Goal: Information Seeking & Learning: Learn about a topic

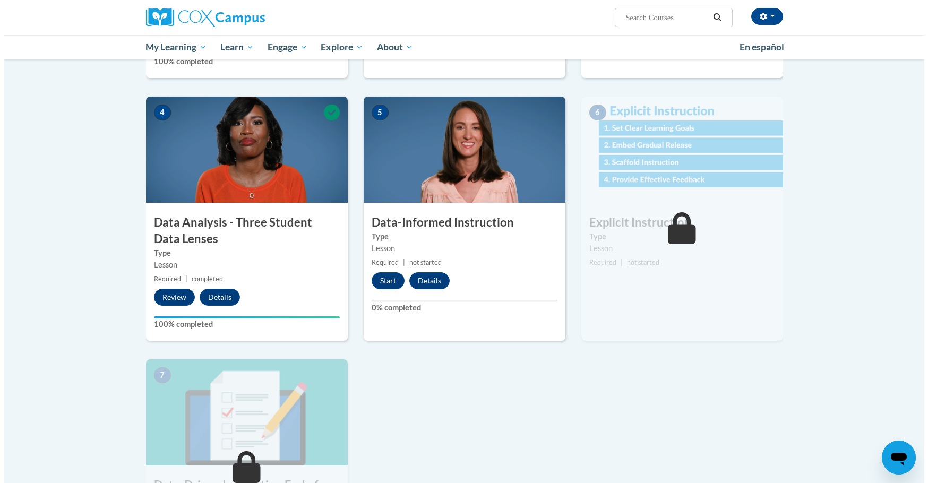
scroll to position [478, 0]
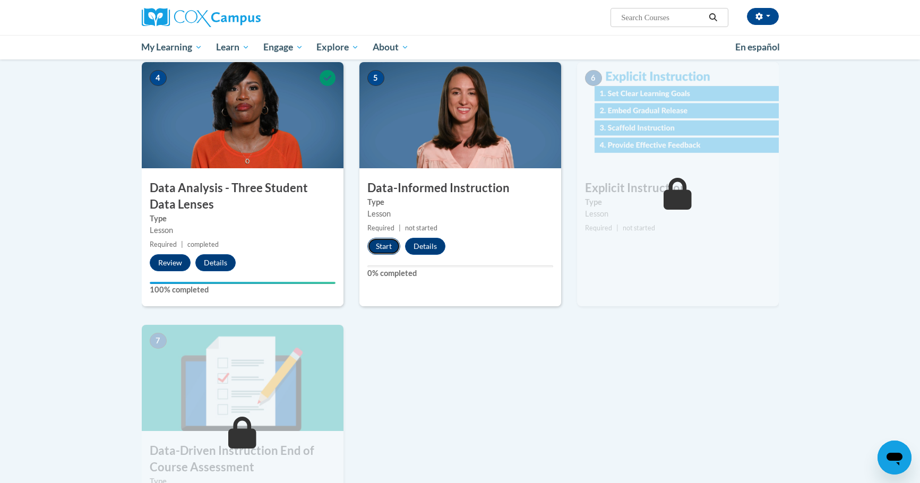
click at [379, 249] on button "Start" at bounding box center [383, 246] width 33 height 17
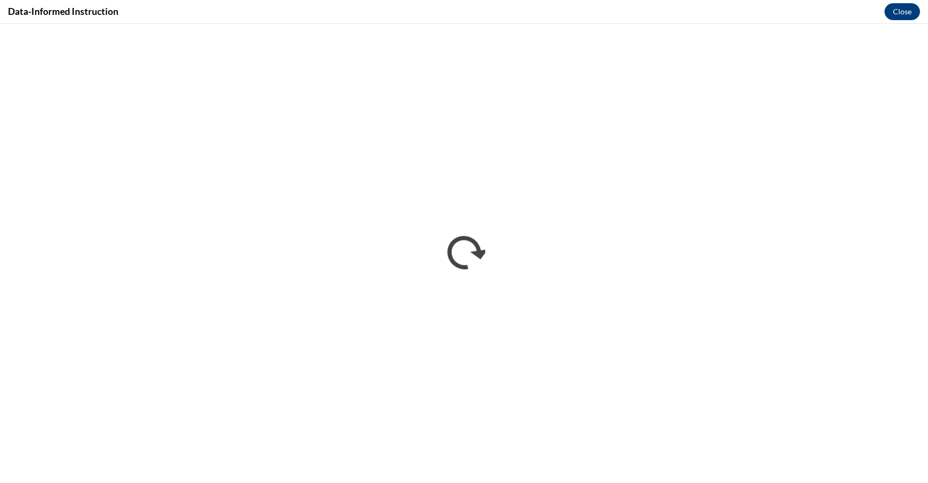
scroll to position [0, 0]
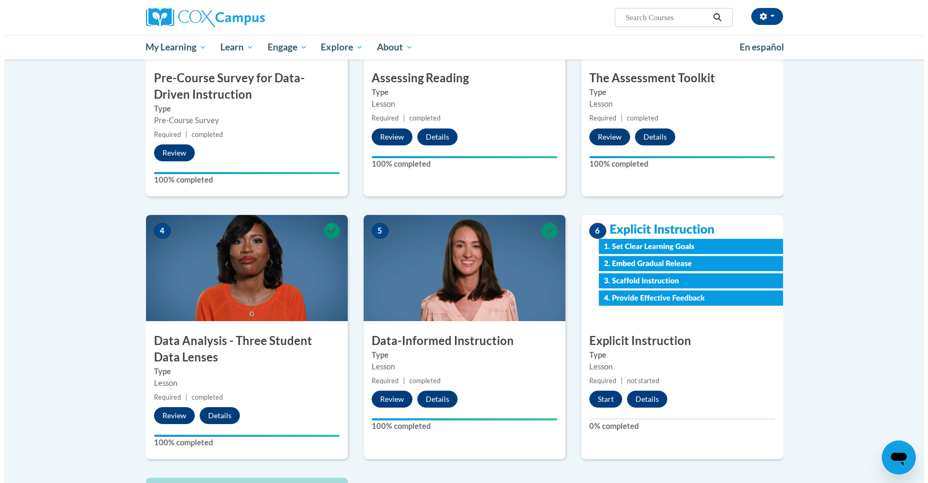
scroll to position [531, 0]
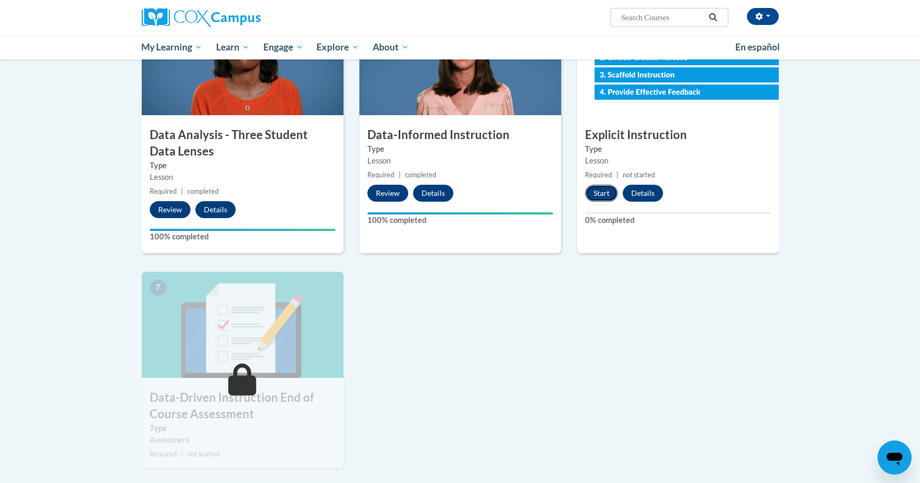
click at [596, 191] on button "Start" at bounding box center [601, 193] width 33 height 17
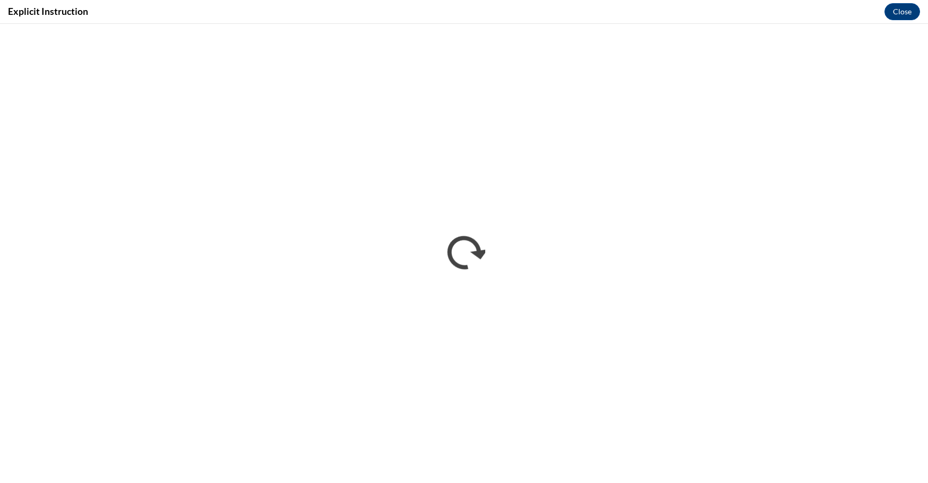
scroll to position [0, 0]
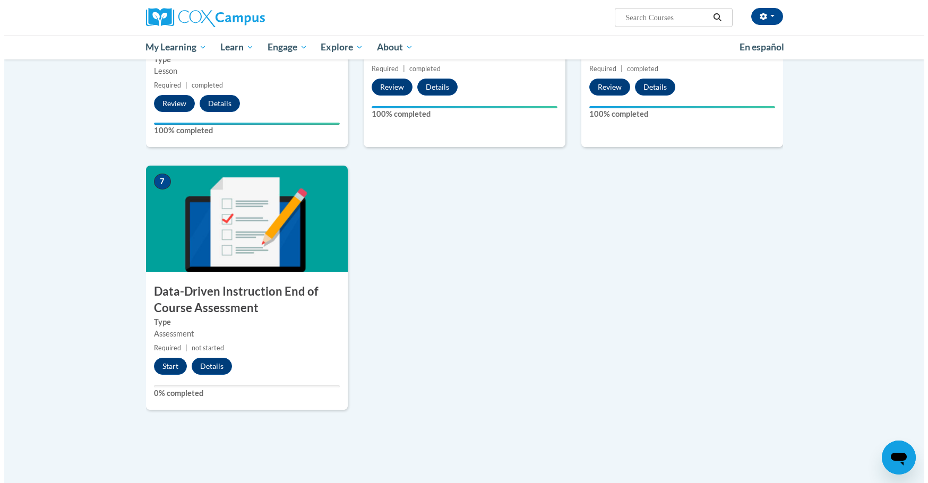
scroll to position [796, 0]
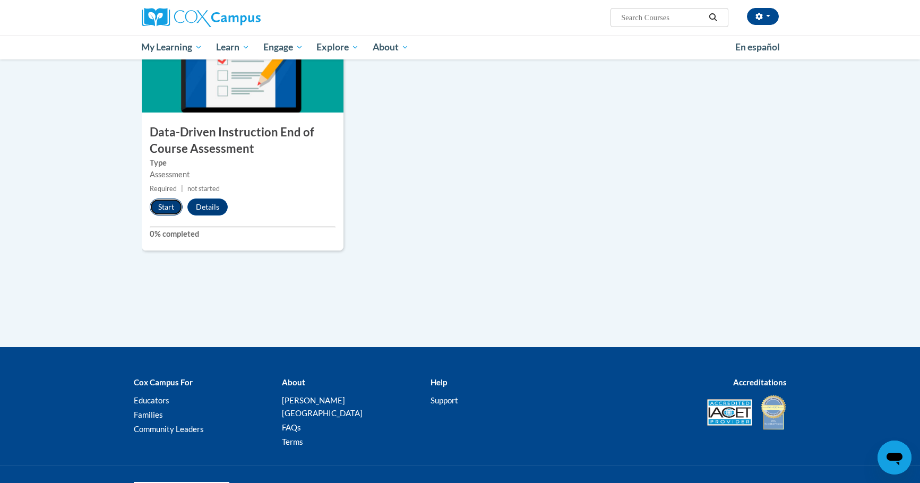
click at [160, 210] on button "Start" at bounding box center [166, 207] width 33 height 17
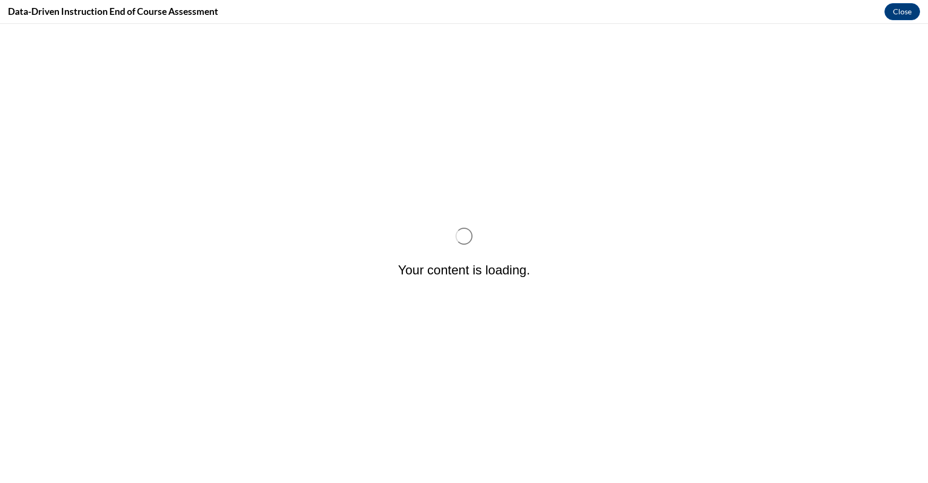
scroll to position [0, 0]
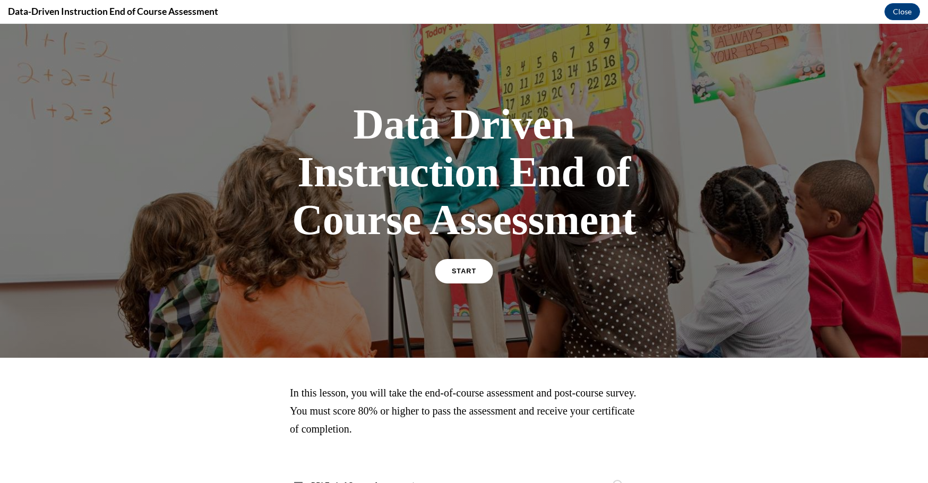
click at [452, 271] on span "START" at bounding box center [464, 272] width 24 height 8
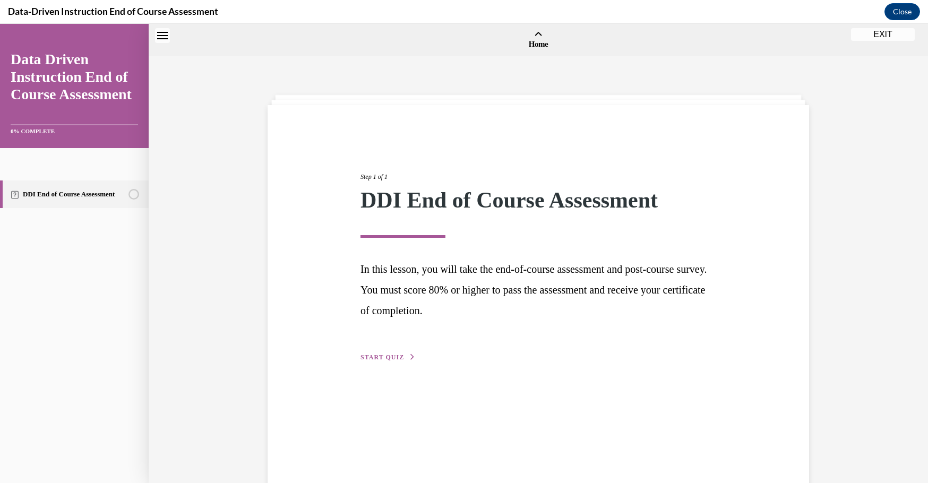
scroll to position [33, 0]
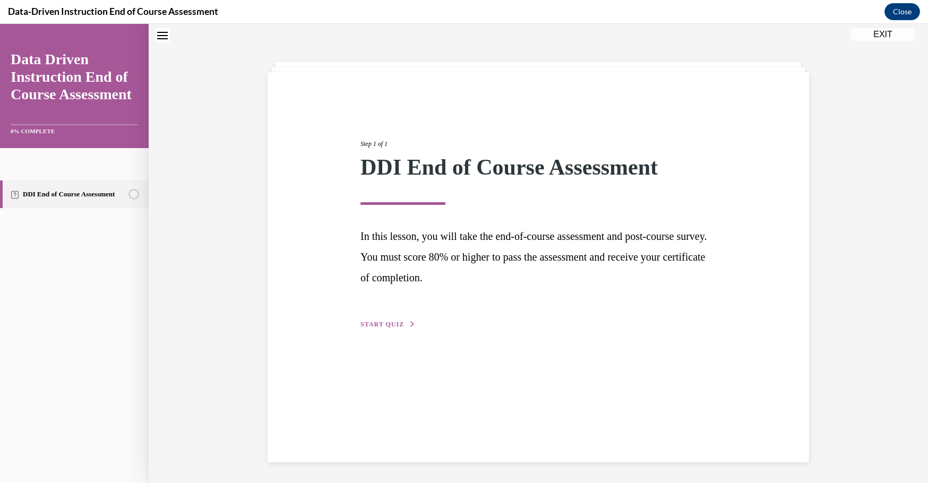
click at [372, 322] on span "START QUIZ" at bounding box center [382, 324] width 44 height 7
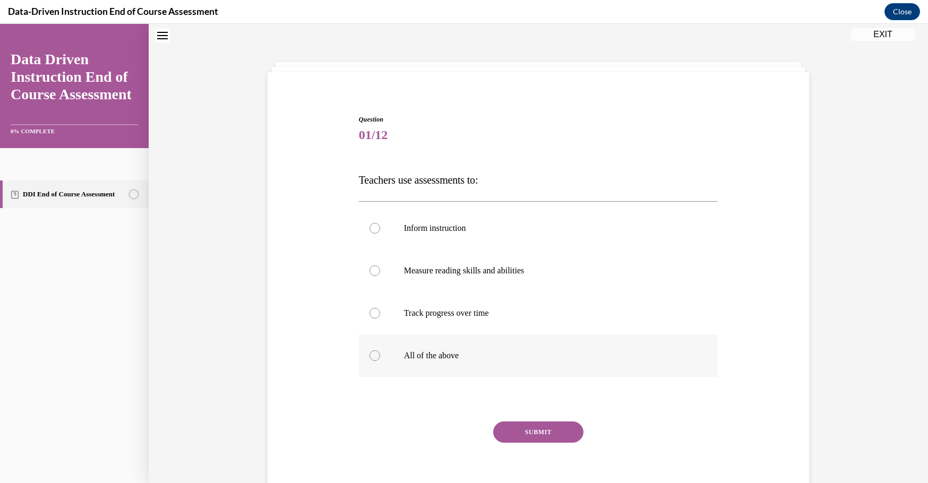
click at [501, 351] on p "All of the above" at bounding box center [548, 355] width 288 height 11
click at [380, 351] on input "All of the above" at bounding box center [374, 355] width 11 height 11
radio input "true"
click at [540, 429] on button "SUBMIT" at bounding box center [538, 431] width 90 height 21
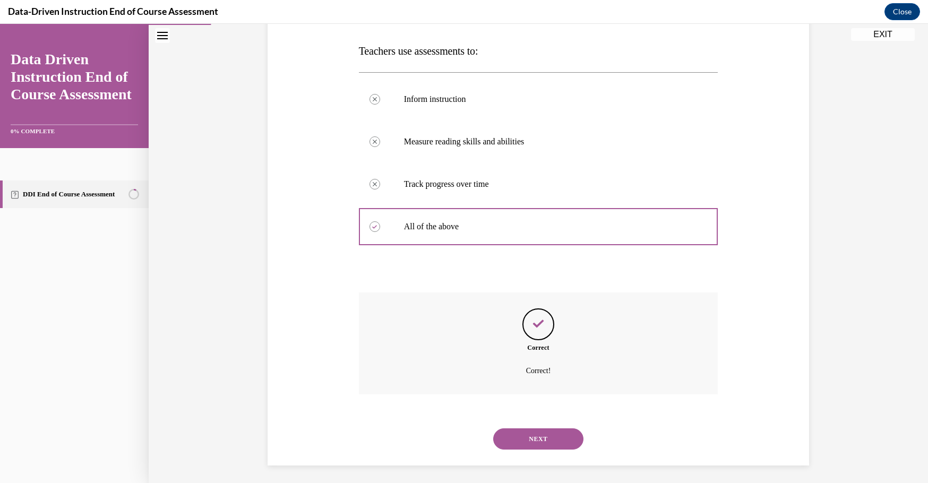
scroll to position [166, 0]
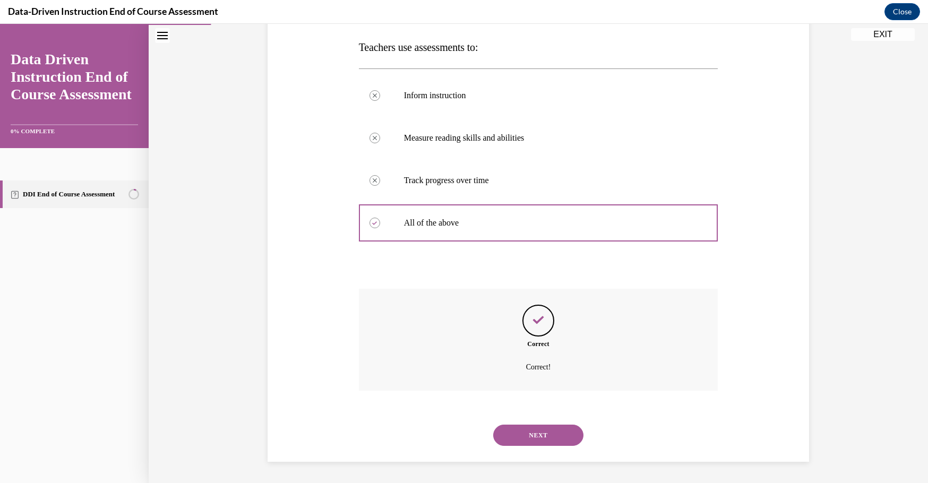
click at [539, 427] on button "NEXT" at bounding box center [538, 435] width 90 height 21
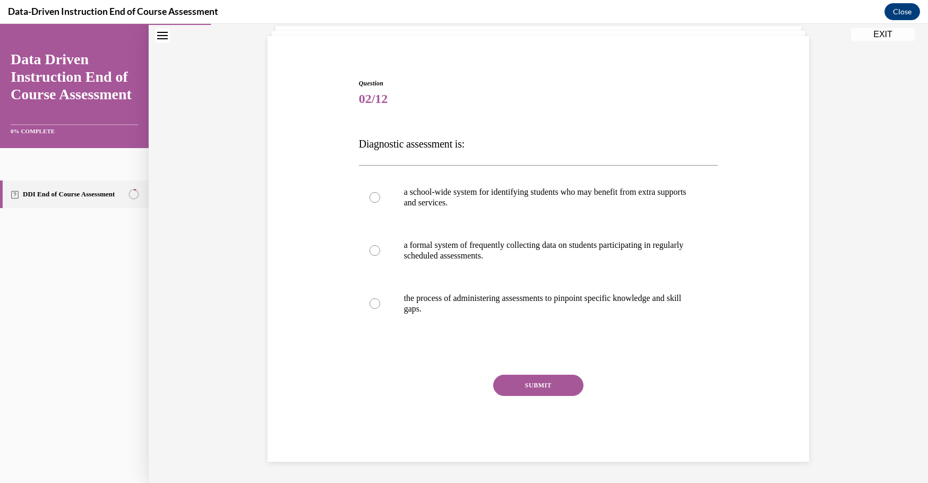
scroll to position [69, 0]
drag, startPoint x: 466, startPoint y: 145, endPoint x: 344, endPoint y: 132, distance: 122.3
click at [344, 132] on div "Question 02/12 Diagnostic assessment is: a school-wide system for identifying s…" at bounding box center [538, 254] width 547 height 415
copy span "Diagnostic assessment is"
click at [461, 203] on p "a school-wide system for identifying students who may benefit from extra suppor…" at bounding box center [548, 197] width 288 height 21
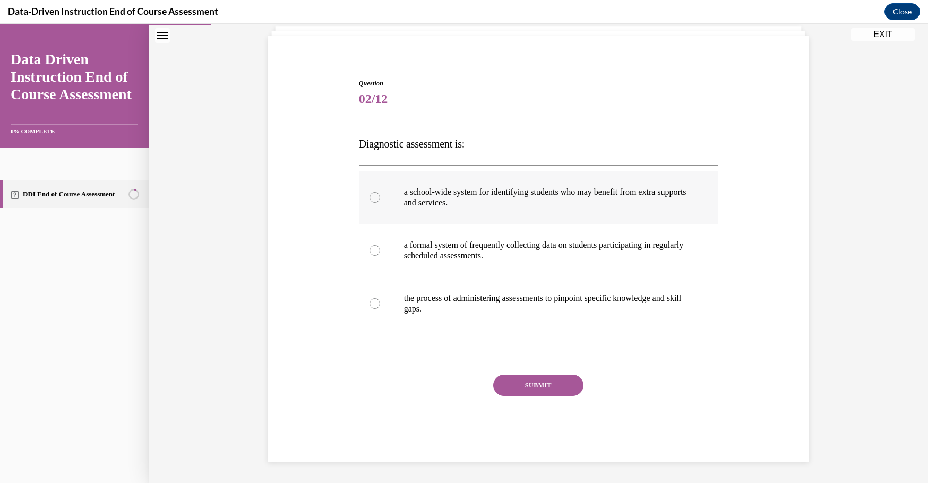
click at [380, 203] on input "a school-wide system for identifying students who may benefit from extra suppor…" at bounding box center [374, 197] width 11 height 11
radio input "true"
click at [532, 388] on button "SUBMIT" at bounding box center [538, 385] width 90 height 21
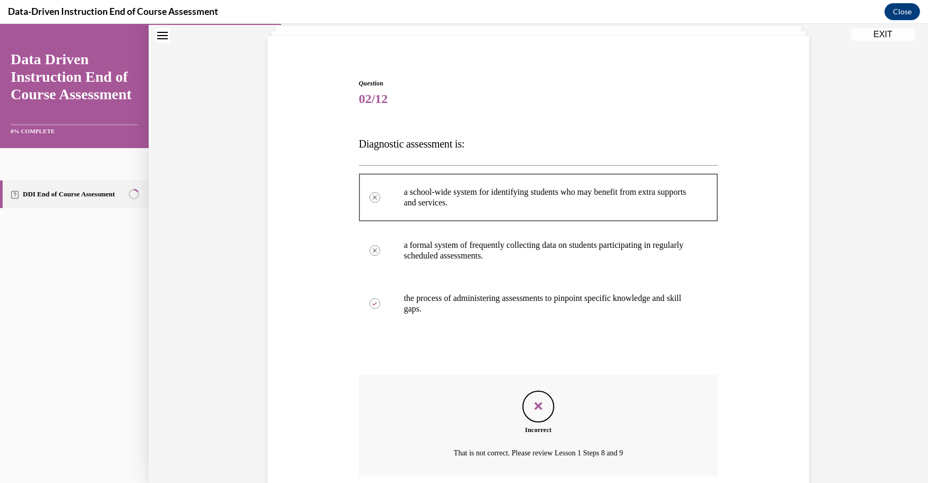
scroll to position [155, 0]
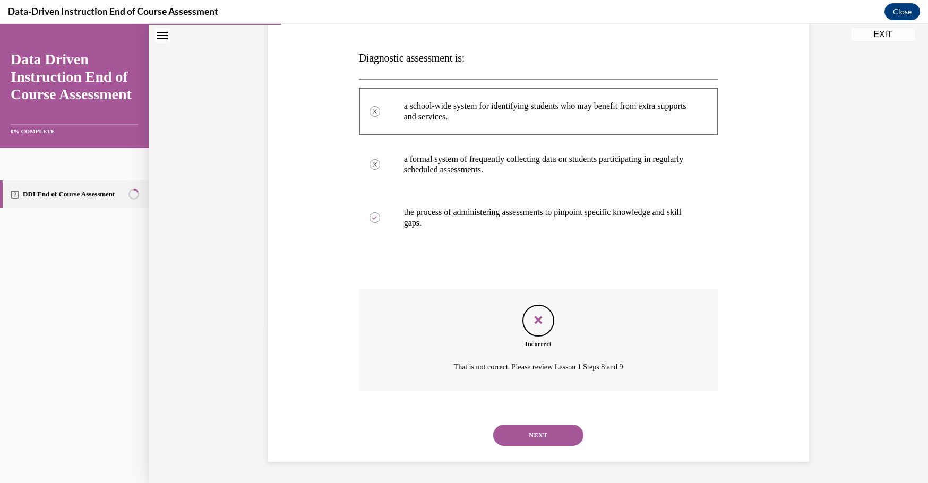
click at [544, 433] on button "NEXT" at bounding box center [538, 435] width 90 height 21
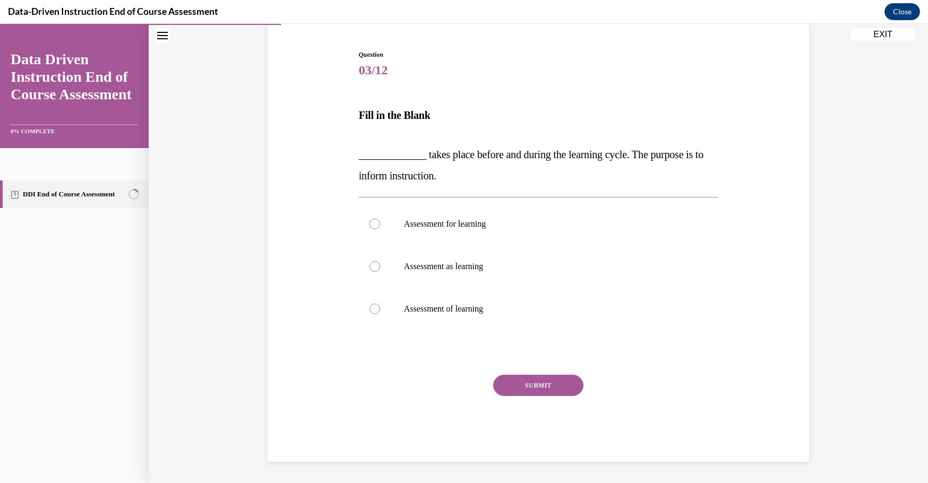
drag, startPoint x: 419, startPoint y: 153, endPoint x: 453, endPoint y: 168, distance: 36.6
click at [453, 168] on p "_____________ takes place before and during the learning cycle. The purpose is …" at bounding box center [538, 165] width 359 height 42
copy span "takes place before and during the learning cycle. The purpose is to inform inst…"
click at [457, 231] on label "Assessment for learning" at bounding box center [538, 224] width 359 height 42
click at [380, 229] on input "Assessment for learning" at bounding box center [374, 224] width 11 height 11
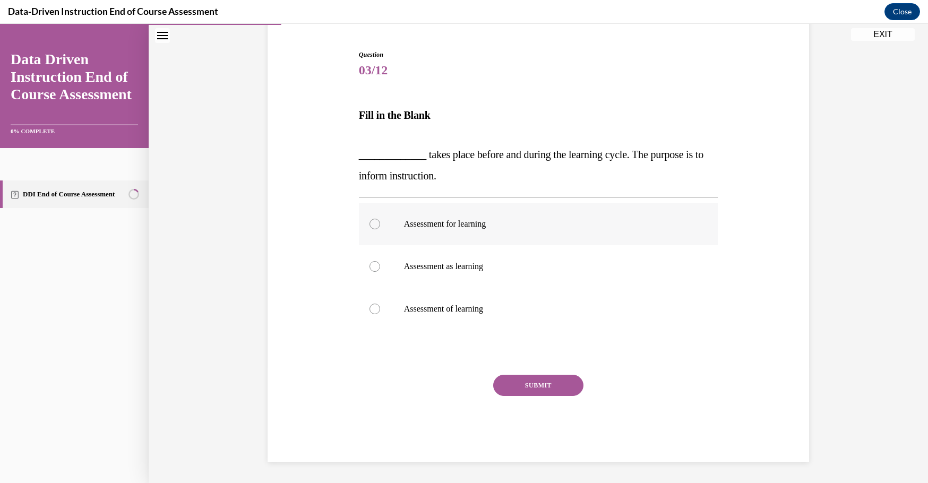
radio input "true"
click at [525, 383] on button "SUBMIT" at bounding box center [538, 385] width 90 height 21
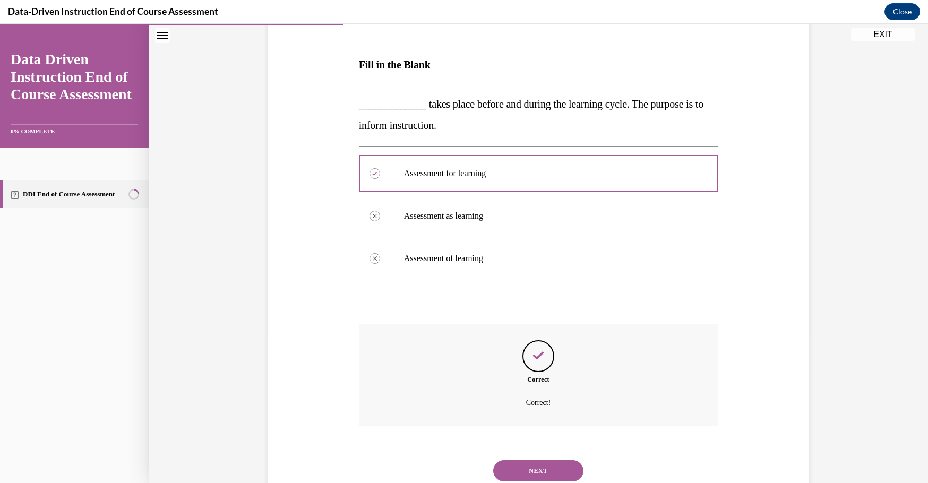
scroll to position [184, 0]
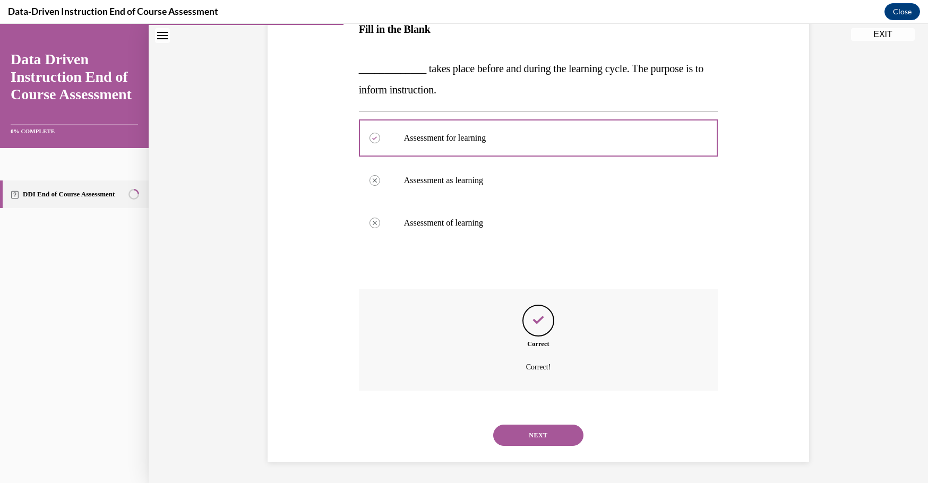
click at [513, 450] on div "NEXT" at bounding box center [538, 435] width 359 height 42
click at [513, 446] on div "NEXT" at bounding box center [538, 435] width 359 height 42
click at [515, 439] on button "NEXT" at bounding box center [538, 435] width 90 height 21
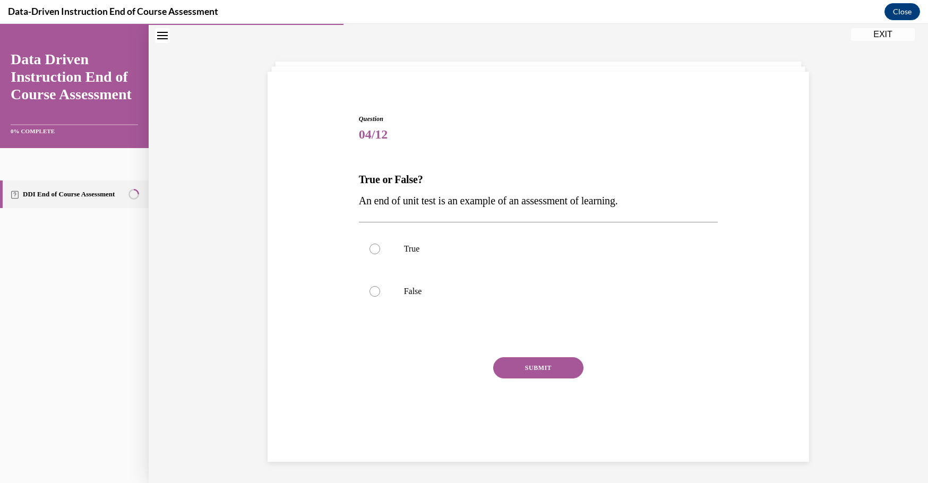
scroll to position [33, 0]
drag, startPoint x: 355, startPoint y: 199, endPoint x: 649, endPoint y: 207, distance: 294.7
click at [649, 207] on p "An end of unit test is an example of an assessment of learning." at bounding box center [538, 200] width 359 height 21
copy span "An end of unit test is an example of an assessment of learning."
click at [374, 253] on label "True" at bounding box center [538, 249] width 359 height 42
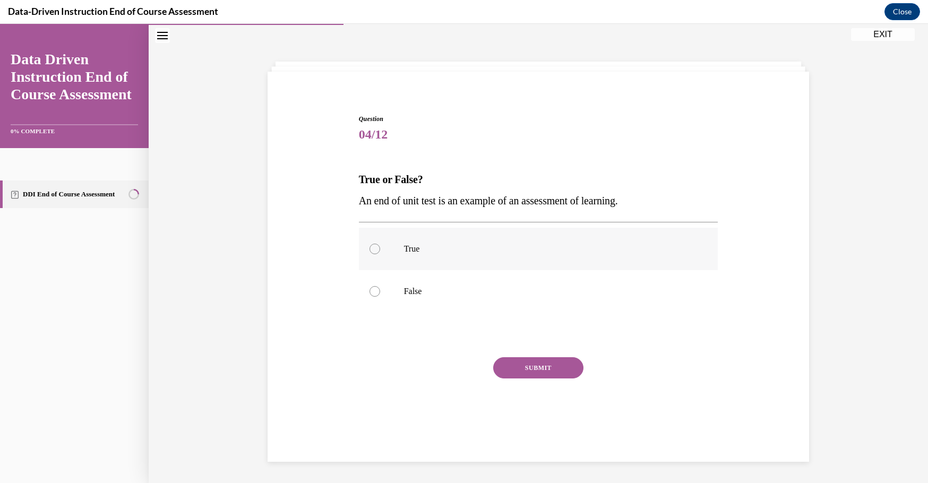
click at [374, 253] on input "True" at bounding box center [374, 249] width 11 height 11
radio input "true"
click at [547, 372] on button "SUBMIT" at bounding box center [538, 367] width 90 height 21
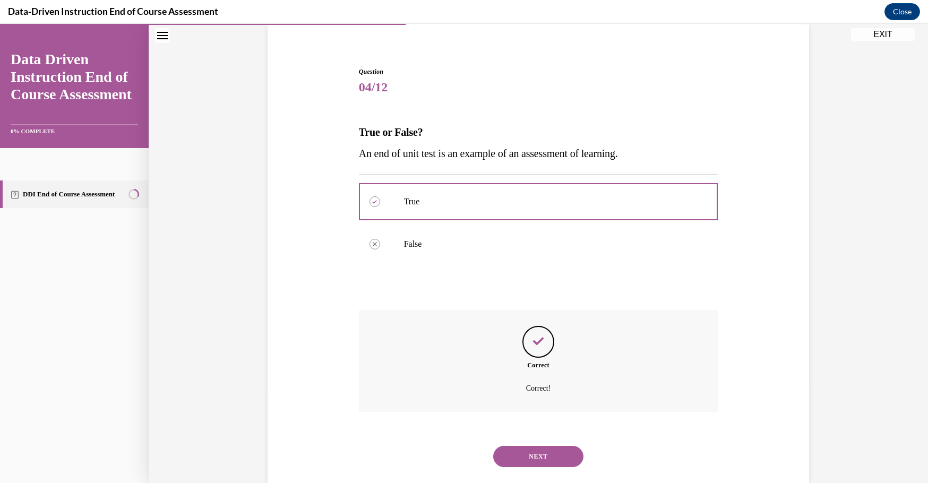
scroll to position [102, 0]
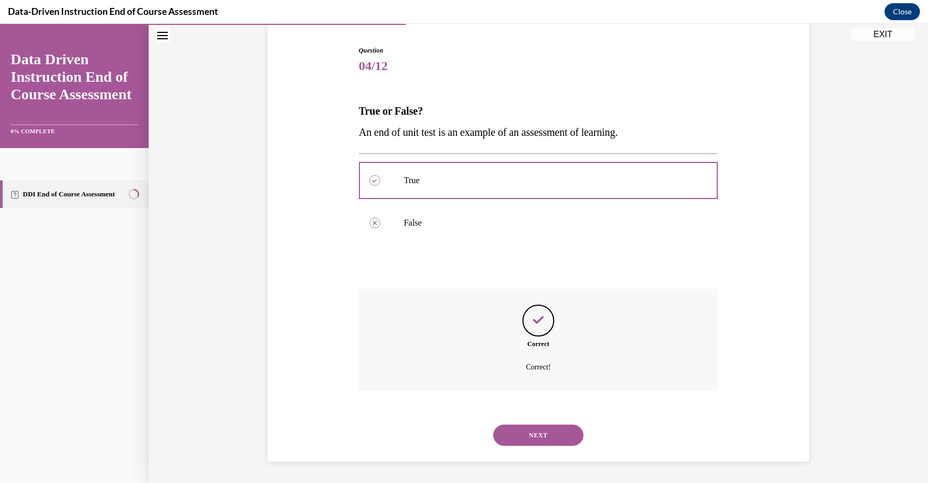
click at [546, 432] on button "NEXT" at bounding box center [538, 435] width 90 height 21
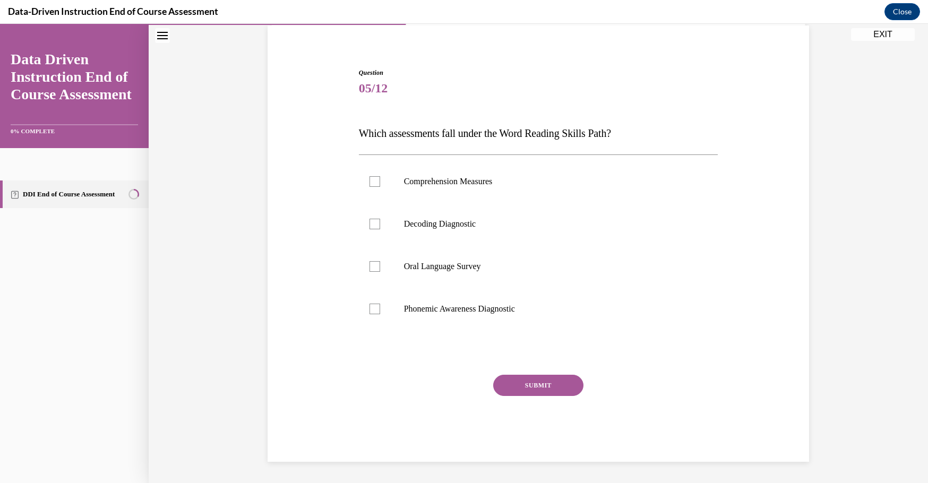
scroll to position [33, 0]
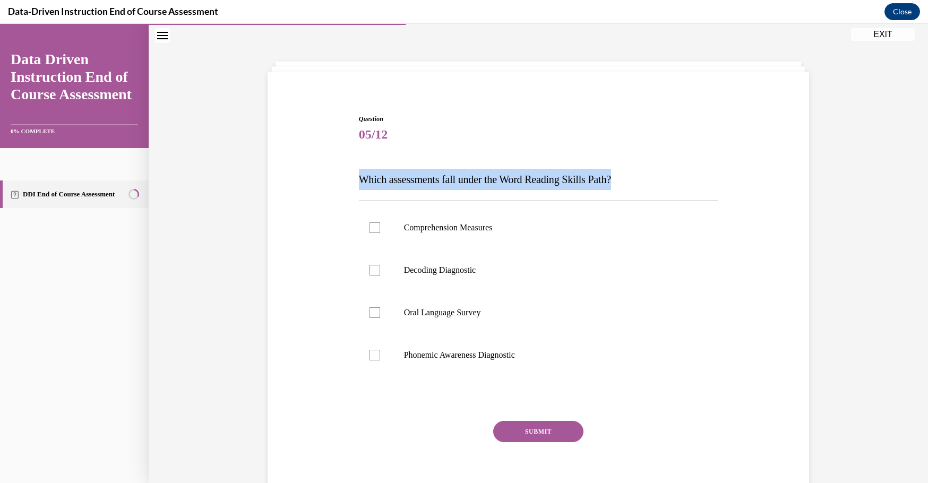
drag, startPoint x: 357, startPoint y: 179, endPoint x: 626, endPoint y: 177, distance: 269.1
click at [611, 177] on span "Which assessments fall under the Word Reading Skills Path?" at bounding box center [485, 180] width 252 height 12
copy span "Which assessments fall under the Word Reading Skills Path?"
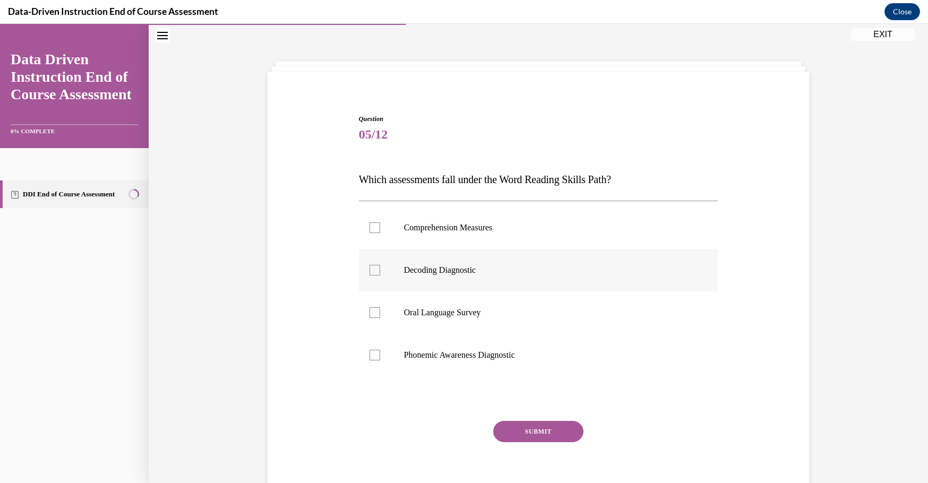
click at [461, 272] on p "Decoding Diagnostic" at bounding box center [548, 270] width 288 height 11
click at [380, 272] on input "Decoding Diagnostic" at bounding box center [374, 270] width 11 height 11
checkbox input "true"
click at [540, 434] on button "SUBMIT" at bounding box center [538, 431] width 90 height 21
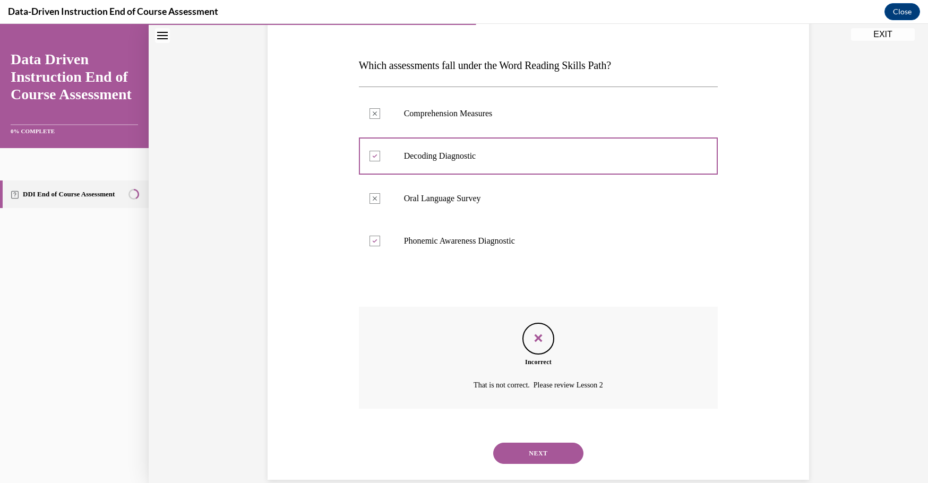
scroll to position [166, 0]
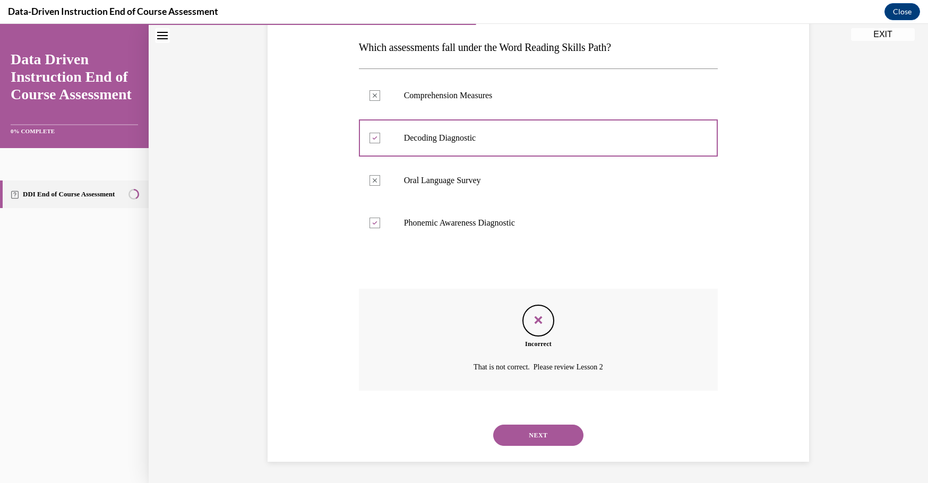
click at [571, 434] on button "NEXT" at bounding box center [538, 435] width 90 height 21
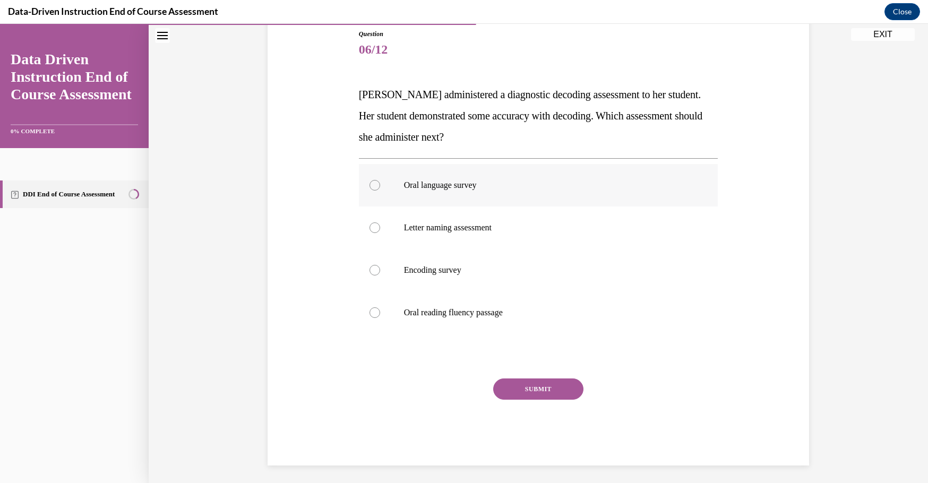
click at [444, 185] on p "Oral language survey" at bounding box center [548, 185] width 288 height 11
click at [380, 185] on input "Oral language survey" at bounding box center [374, 185] width 11 height 11
radio input "true"
click at [519, 375] on div "Question 06/12 [PERSON_NAME] administered a diagnostic decoding assessment to h…" at bounding box center [538, 247] width 359 height 436
click at [519, 383] on button "SUBMIT" at bounding box center [538, 388] width 90 height 21
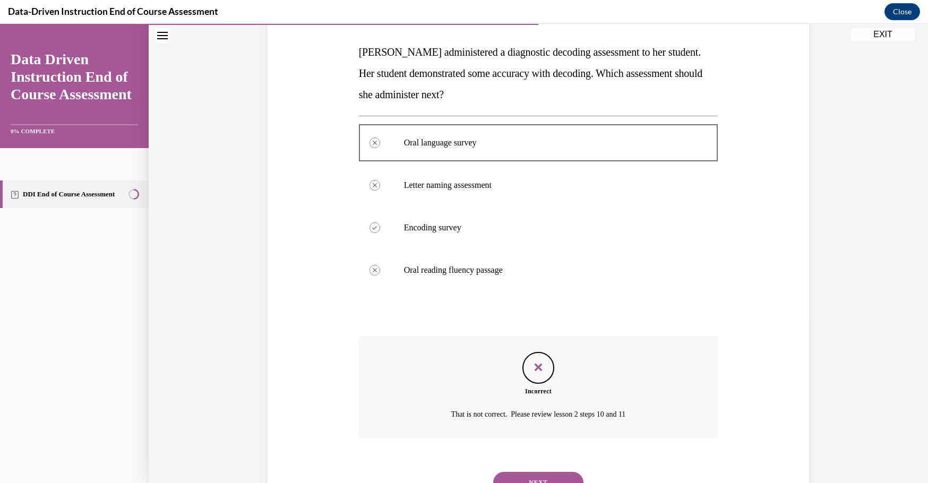
scroll to position [208, 0]
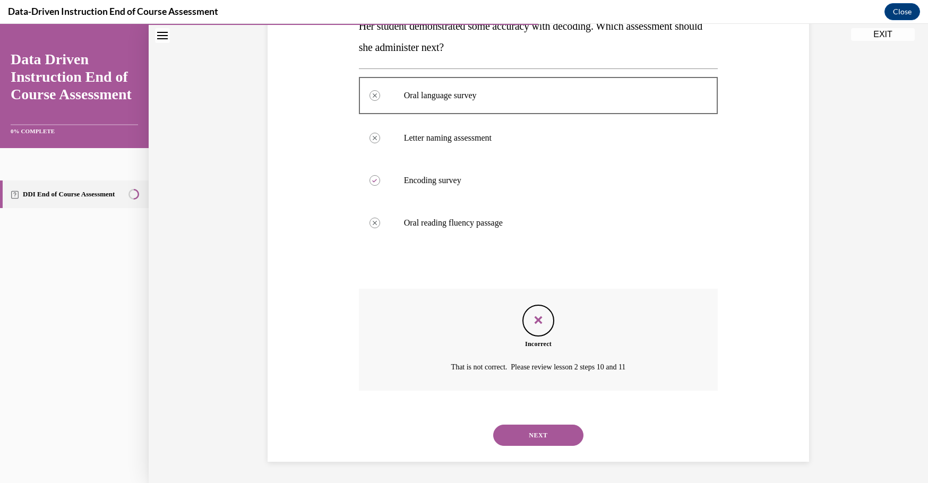
click at [511, 438] on button "NEXT" at bounding box center [538, 435] width 90 height 21
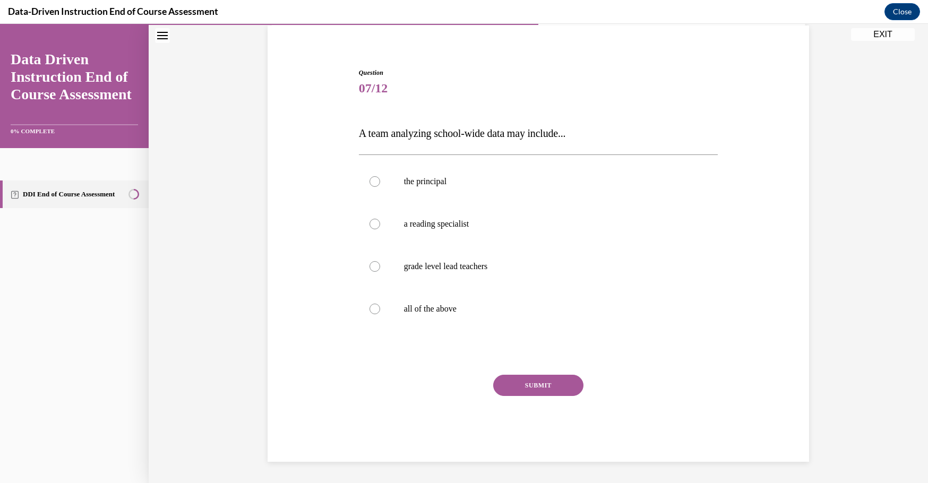
scroll to position [80, 0]
click at [439, 311] on p "all of the above" at bounding box center [548, 309] width 288 height 11
click at [380, 311] on input "all of the above" at bounding box center [374, 309] width 11 height 11
radio input "true"
click at [532, 383] on button "SUBMIT" at bounding box center [538, 385] width 90 height 21
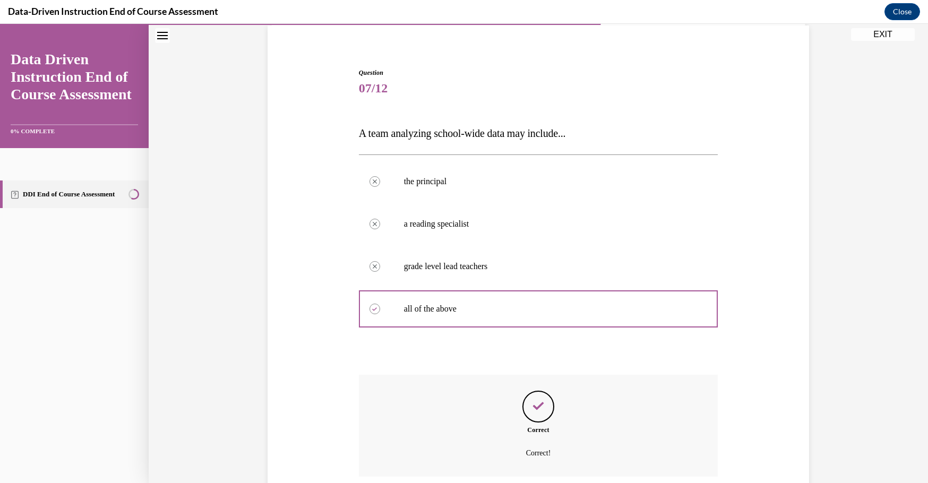
scroll to position [166, 0]
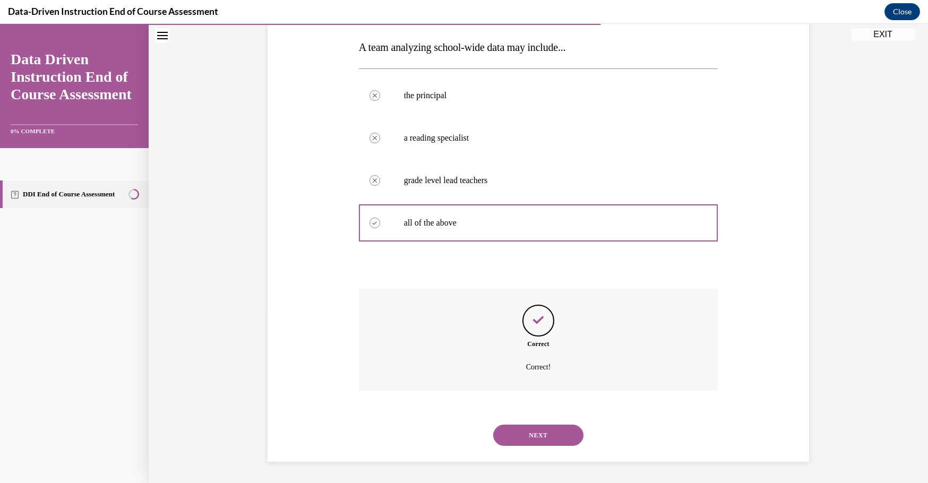
click at [548, 434] on button "NEXT" at bounding box center [538, 435] width 90 height 21
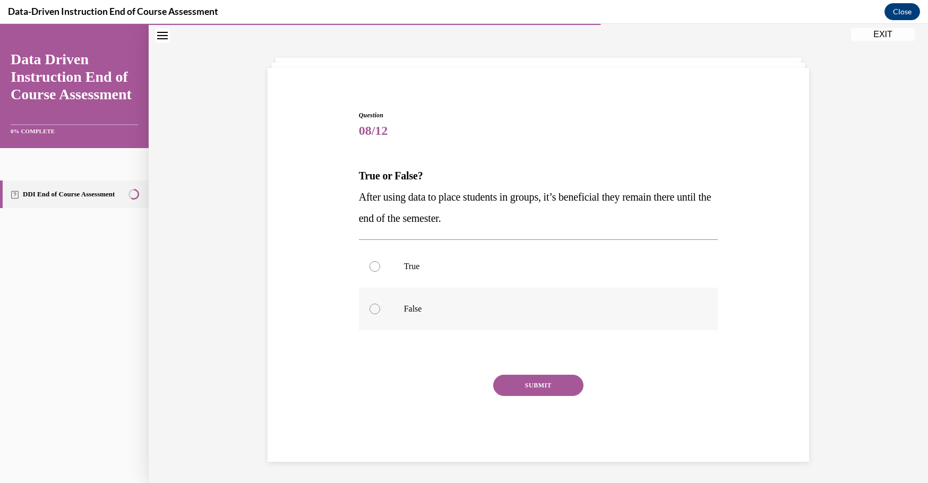
click at [410, 304] on p "False" at bounding box center [548, 309] width 288 height 11
click at [380, 304] on input "False" at bounding box center [374, 309] width 11 height 11
radio input "true"
click at [539, 390] on button "SUBMIT" at bounding box center [538, 385] width 90 height 21
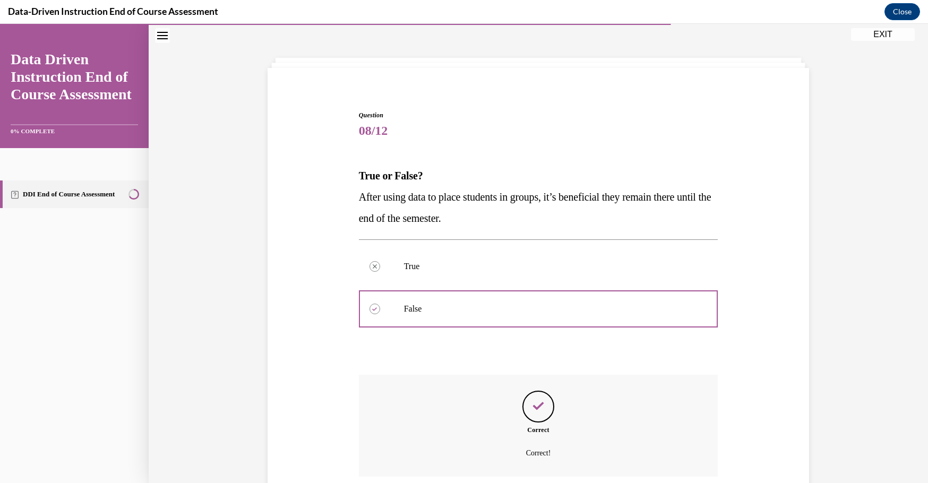
scroll to position [123, 0]
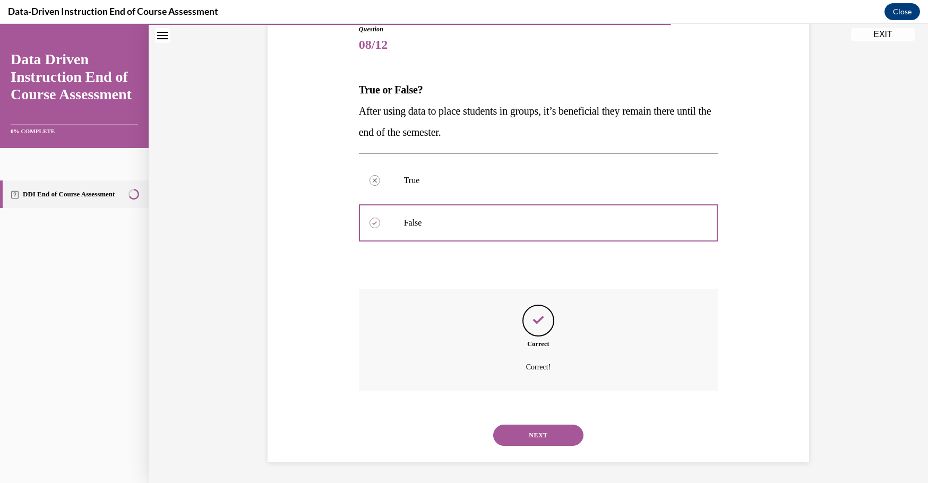
click at [509, 438] on button "NEXT" at bounding box center [538, 435] width 90 height 21
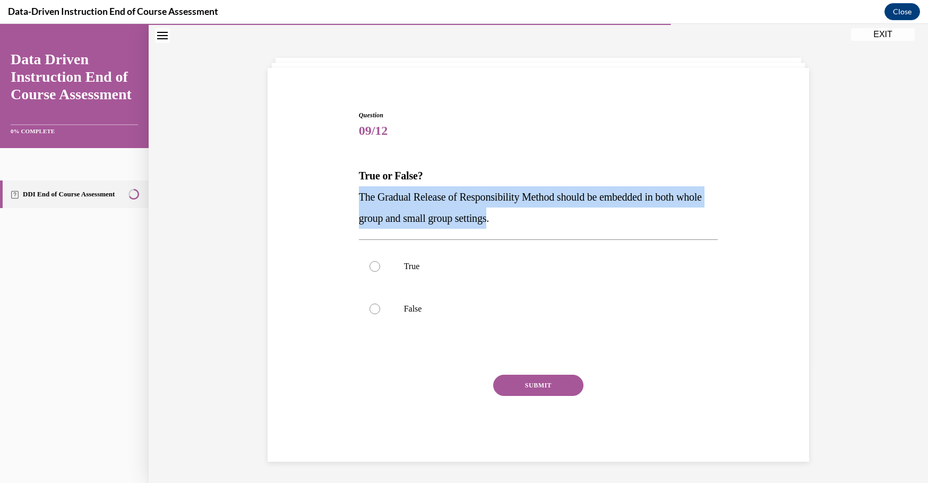
drag, startPoint x: 354, startPoint y: 197, endPoint x: 524, endPoint y: 215, distance: 170.8
click at [524, 215] on div "Question 09/12 True or False? The Gradual Release of Responsibility Method shou…" at bounding box center [538, 277] width 365 height 367
copy span "The Gradual Release of Responsibility Method should be embedded in both whole g…"
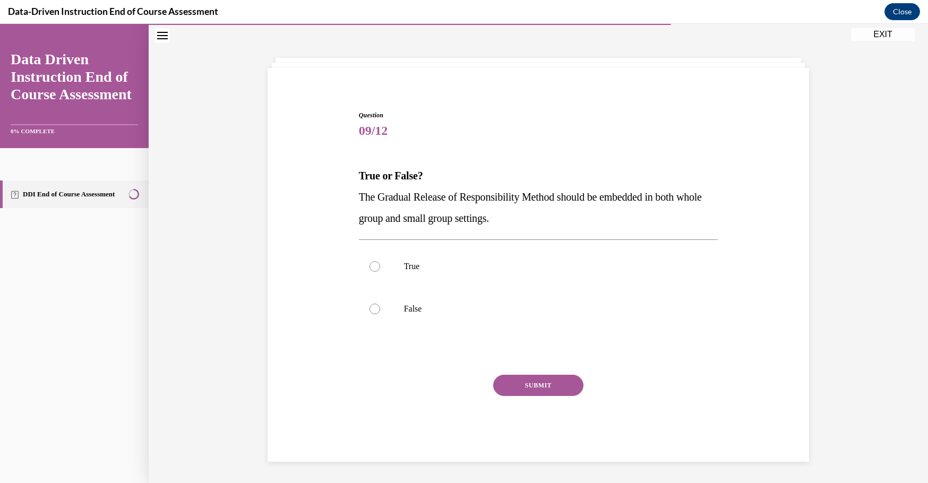
click at [770, 248] on div "Question 09/12 True or False? The Gradual Release of Responsibility Method shou…" at bounding box center [538, 270] width 547 height 383
click at [393, 274] on label "True" at bounding box center [538, 266] width 359 height 42
click at [380, 272] on input "True" at bounding box center [374, 266] width 11 height 11
radio input "true"
click at [538, 391] on button "SUBMIT" at bounding box center [538, 385] width 90 height 21
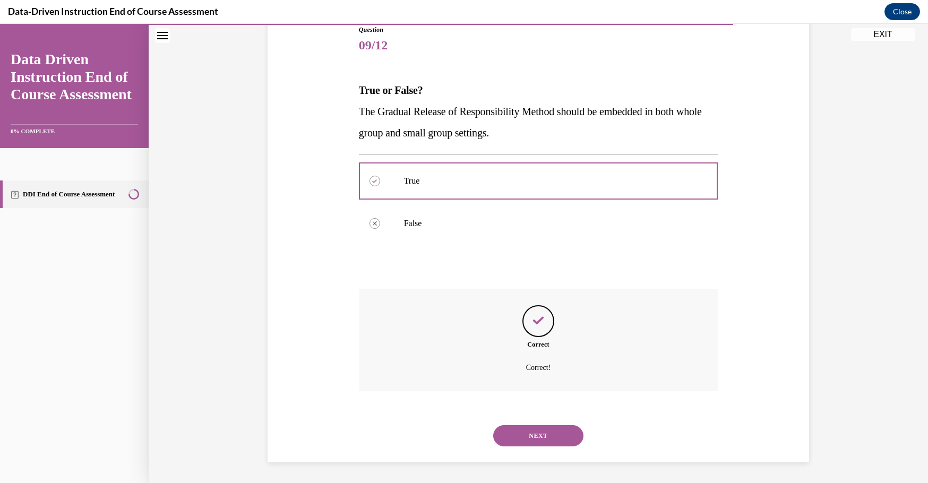
scroll to position [123, 0]
click at [527, 433] on button "NEXT" at bounding box center [538, 435] width 90 height 21
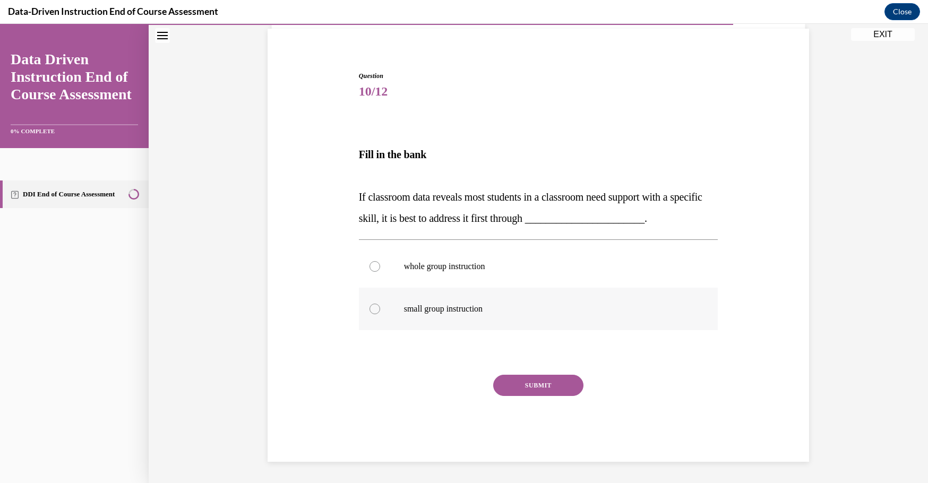
click at [545, 315] on label "small group instruction" at bounding box center [538, 309] width 359 height 42
click at [380, 314] on input "small group instruction" at bounding box center [374, 309] width 11 height 11
radio input "true"
click at [511, 384] on button "SUBMIT" at bounding box center [538, 385] width 90 height 21
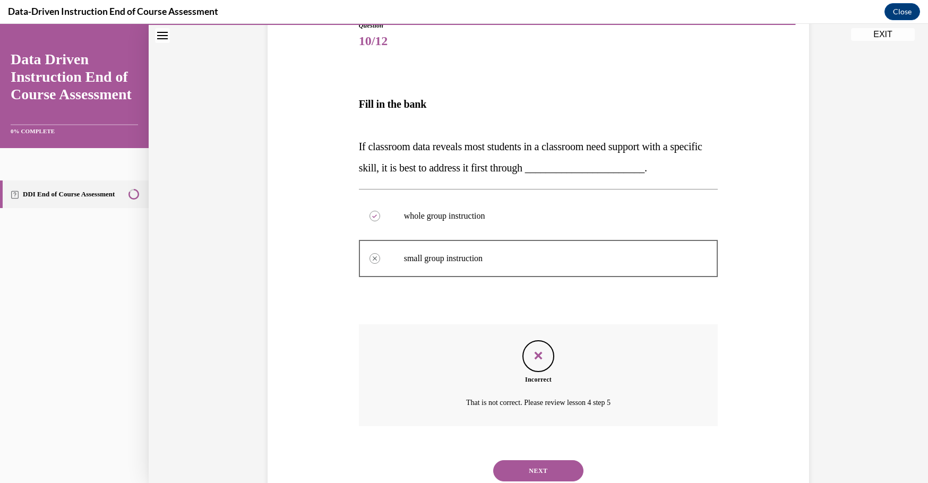
scroll to position [162, 0]
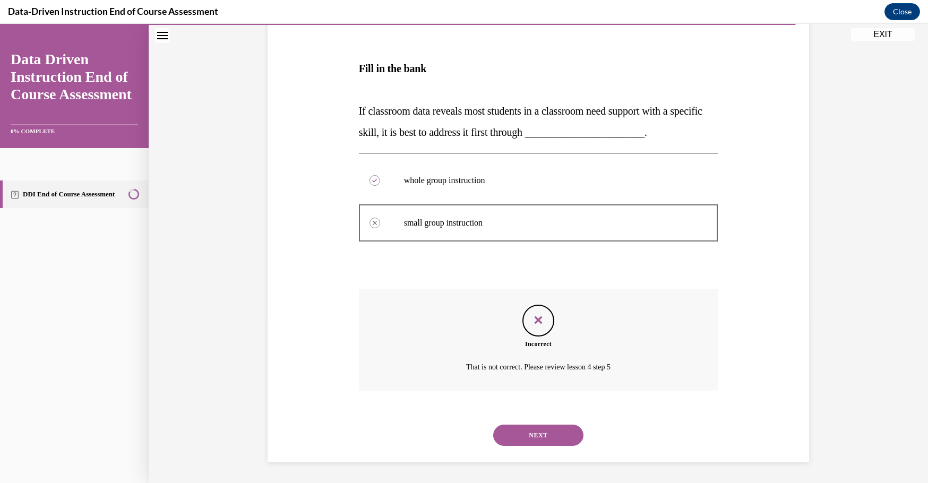
click at [779, 150] on div "Question 10/12 Fill in the bank If classroom data reveals most students in a cl…" at bounding box center [538, 207] width 547 height 508
click at [557, 438] on button "NEXT" at bounding box center [538, 435] width 90 height 21
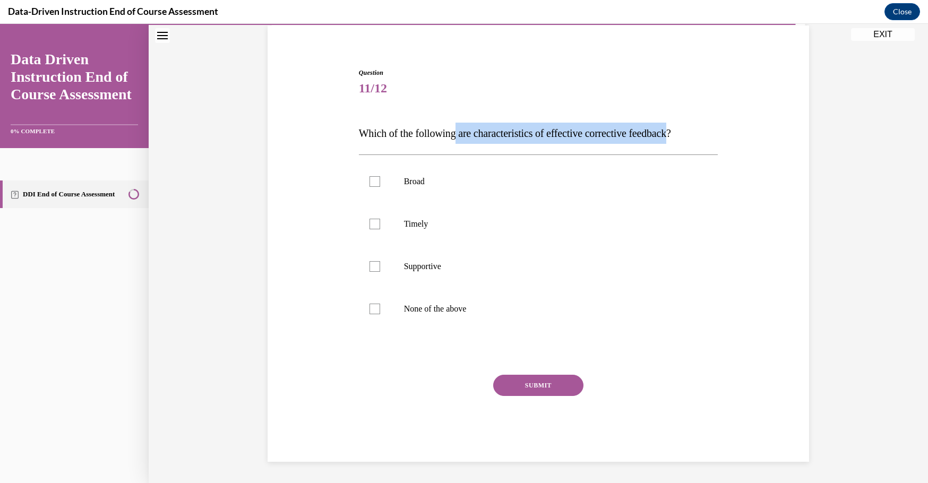
drag, startPoint x: 460, startPoint y: 131, endPoint x: 691, endPoint y: 124, distance: 231.5
click at [691, 124] on p "Which of the following are characteristics of effective corrective feedback?" at bounding box center [538, 133] width 359 height 21
copy span "are characteristics of effective corrective feedback"
click at [427, 226] on p "Timely" at bounding box center [548, 224] width 288 height 11
click at [380, 226] on input "Timely" at bounding box center [374, 224] width 11 height 11
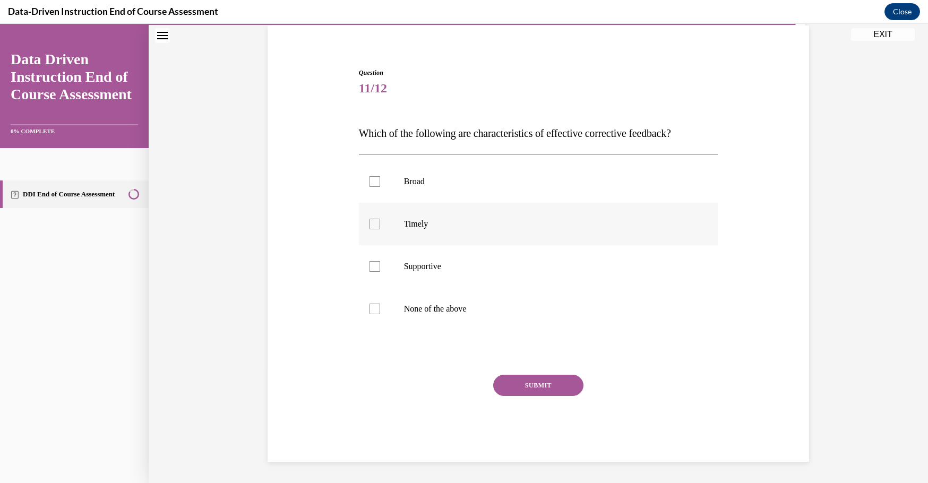
checkbox input "true"
click at [522, 386] on button "SUBMIT" at bounding box center [538, 385] width 90 height 21
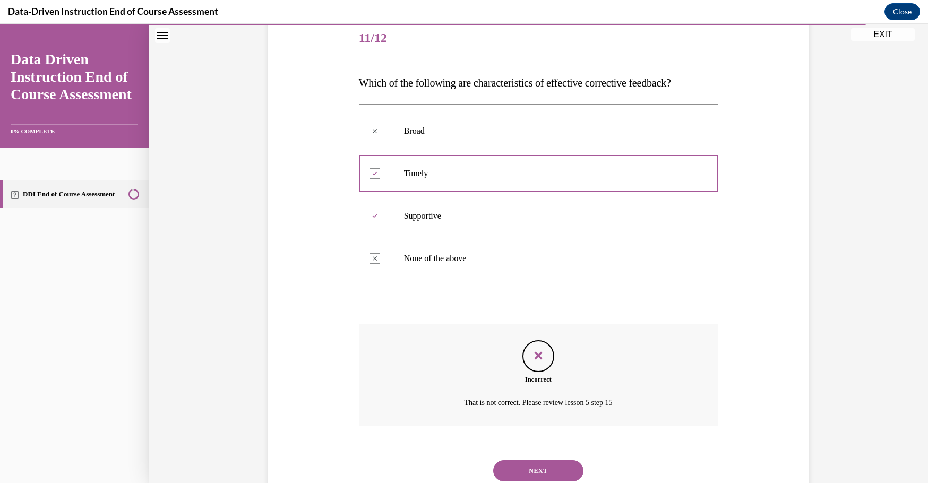
scroll to position [166, 0]
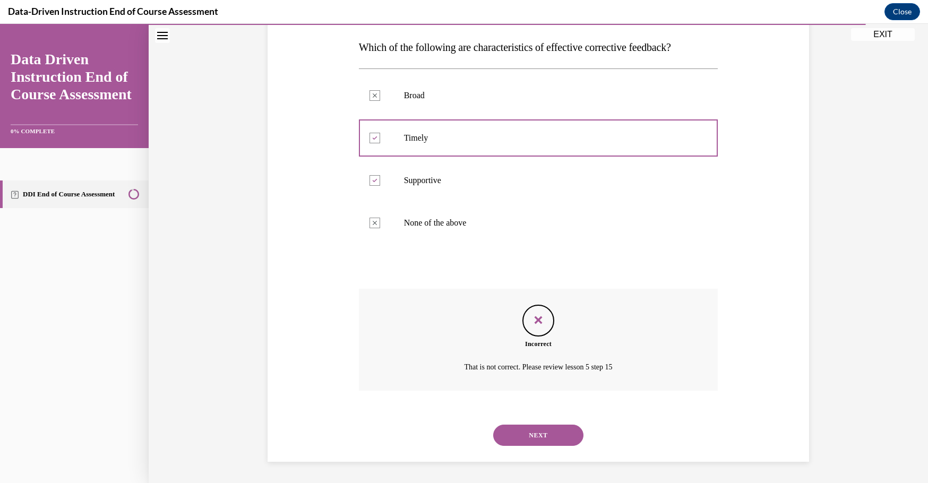
click at [538, 437] on button "NEXT" at bounding box center [538, 435] width 90 height 21
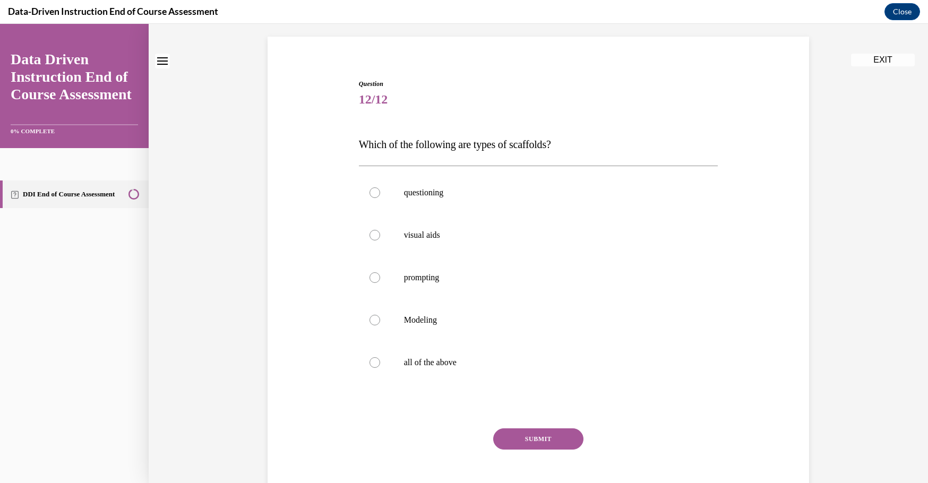
scroll to position [0, 0]
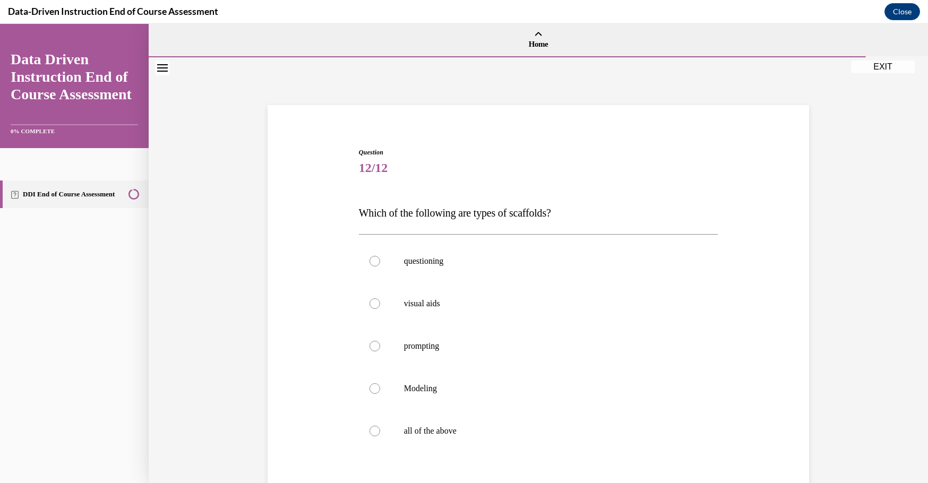
click at [863, 66] on button "EXIT" at bounding box center [883, 67] width 64 height 13
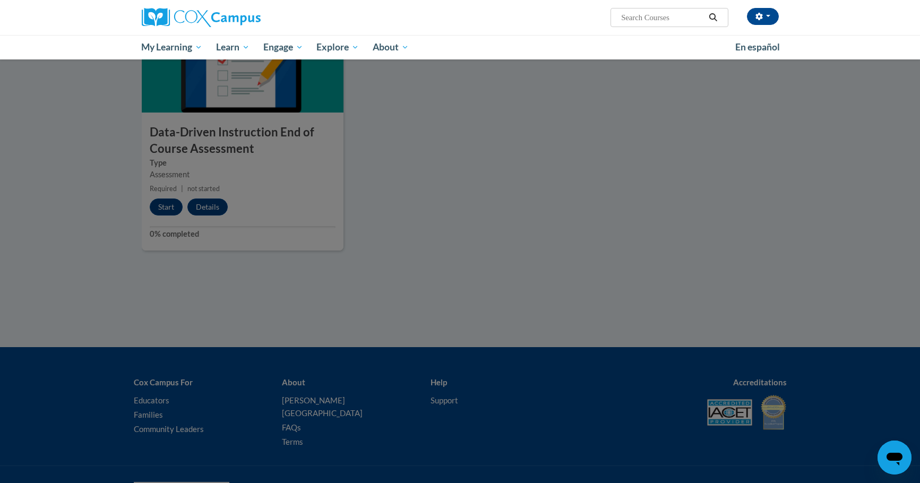
click at [120, 294] on div at bounding box center [460, 241] width 920 height 483
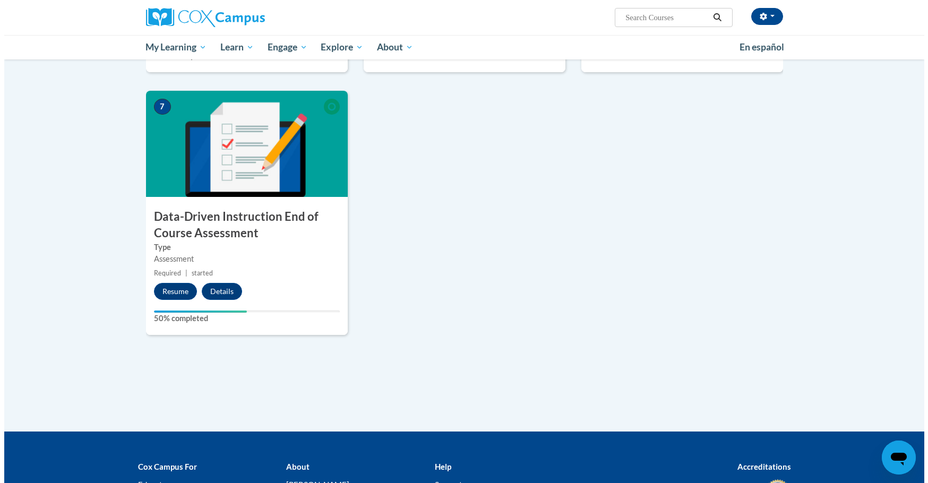
scroll to position [796, 0]
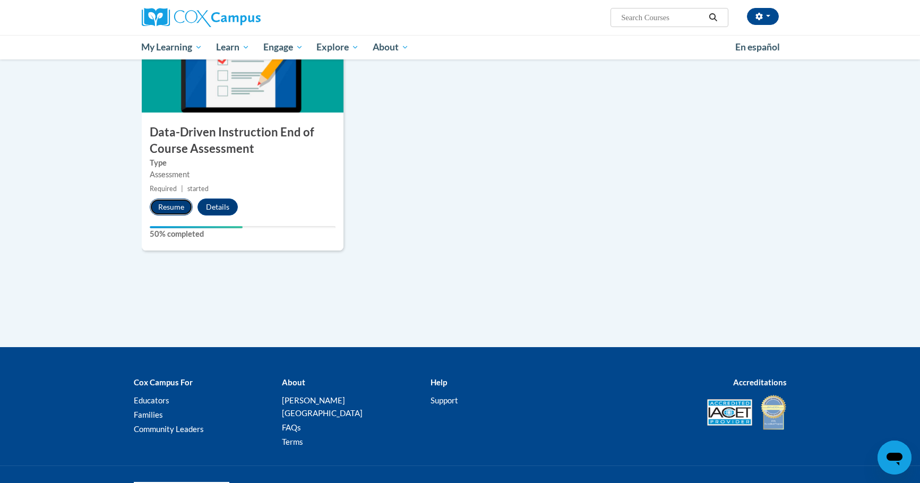
click at [177, 211] on button "Resume" at bounding box center [171, 207] width 43 height 17
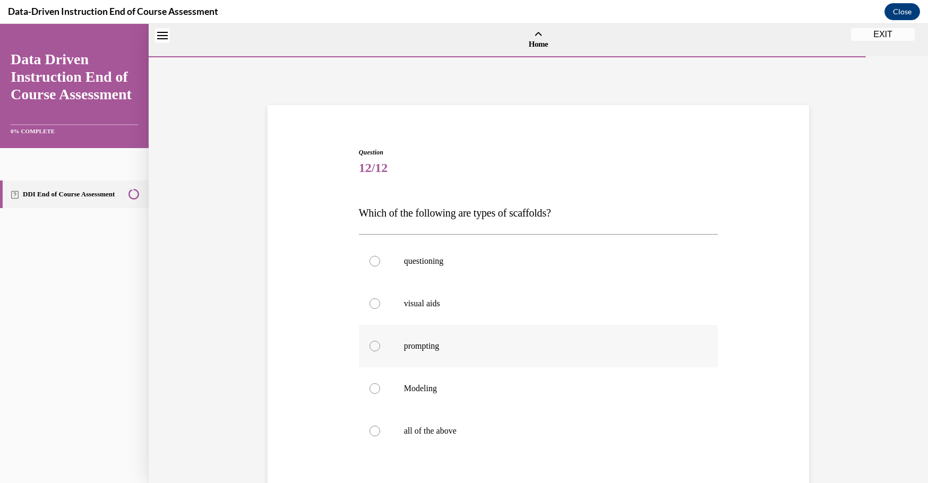
scroll to position [33, 0]
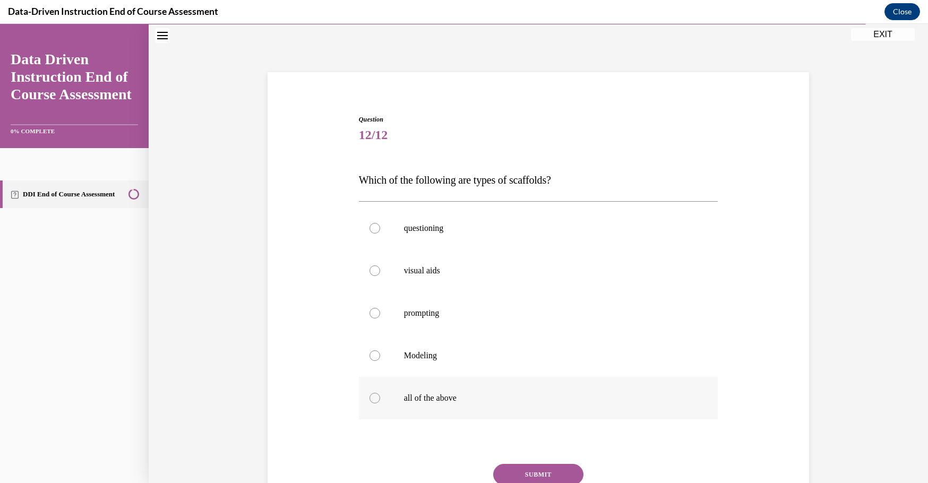
click at [421, 388] on label "all of the above" at bounding box center [538, 398] width 359 height 42
click at [380, 393] on input "all of the above" at bounding box center [374, 398] width 11 height 11
radio input "true"
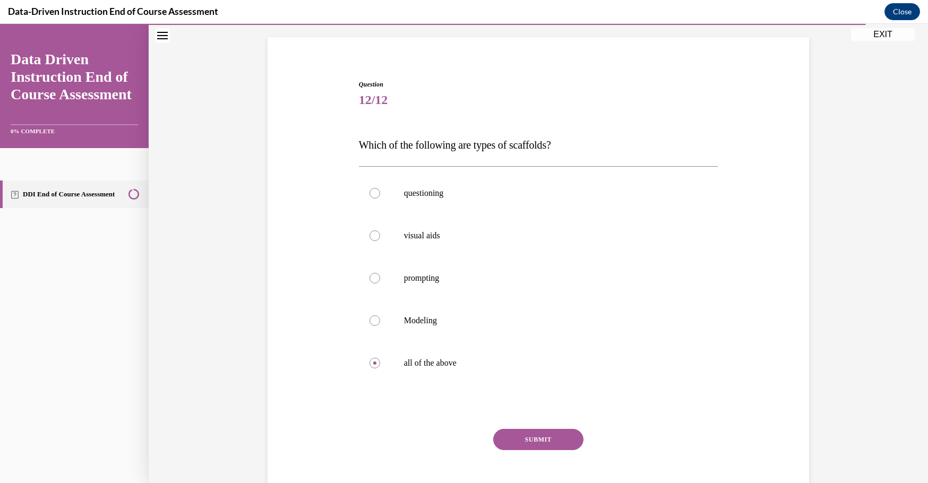
scroll to position [122, 0]
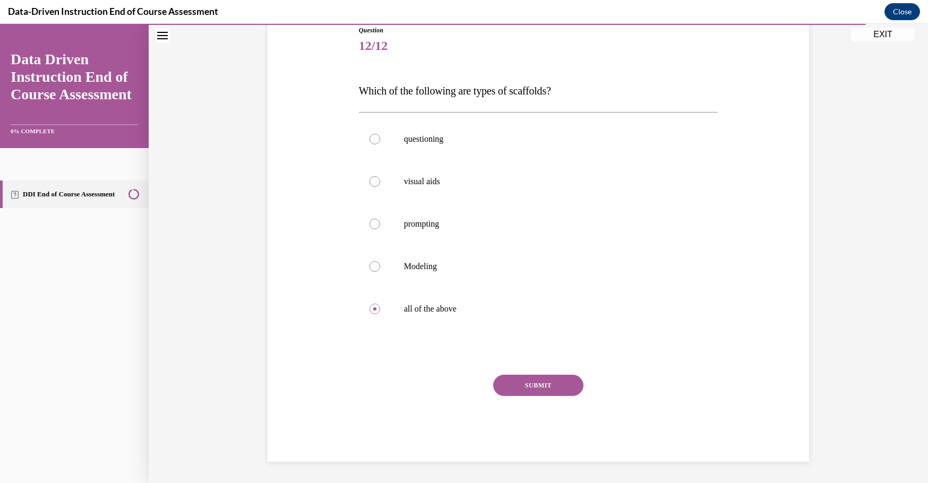
click at [526, 379] on button "SUBMIT" at bounding box center [538, 385] width 90 height 21
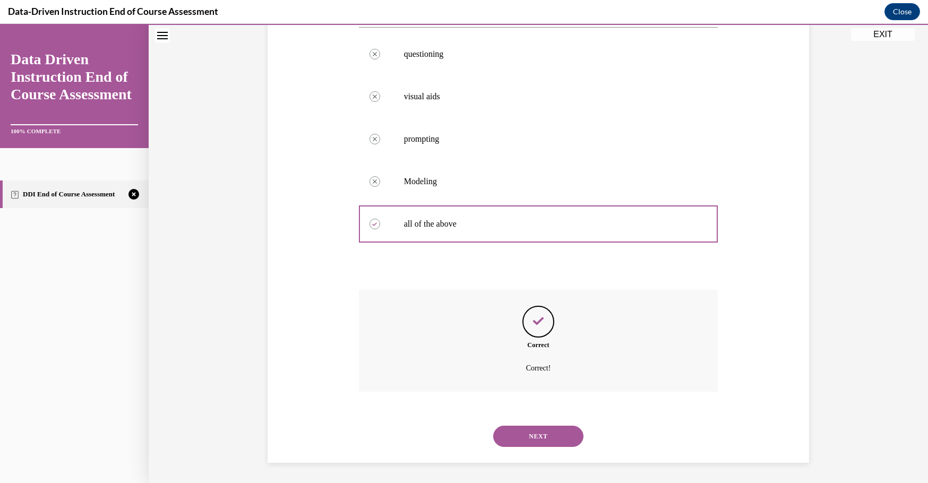
scroll to position [208, 0]
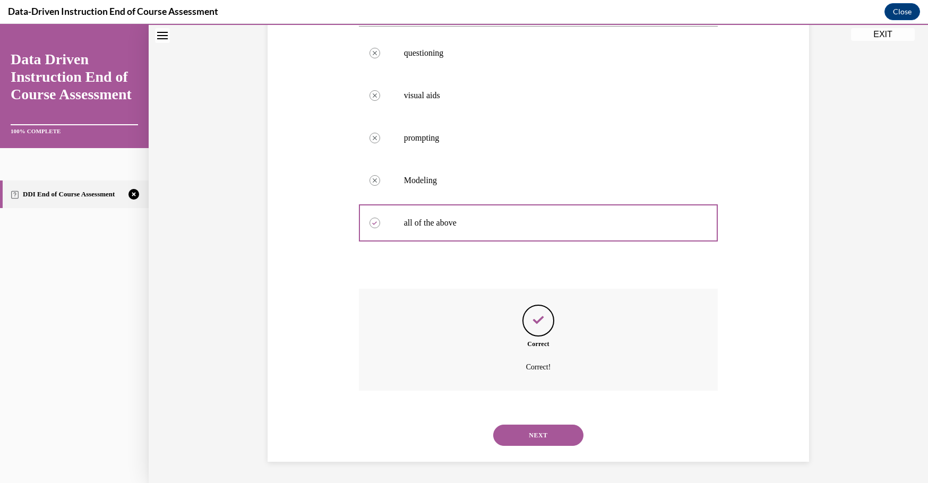
click at [541, 437] on button "NEXT" at bounding box center [538, 435] width 90 height 21
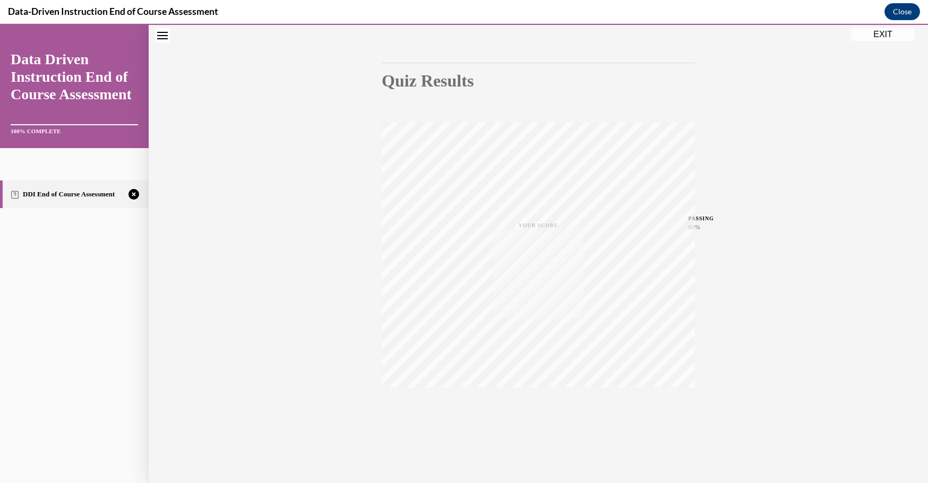
scroll to position [85, 0]
click at [531, 425] on button "TAKE AGAIN" at bounding box center [538, 411] width 63 height 48
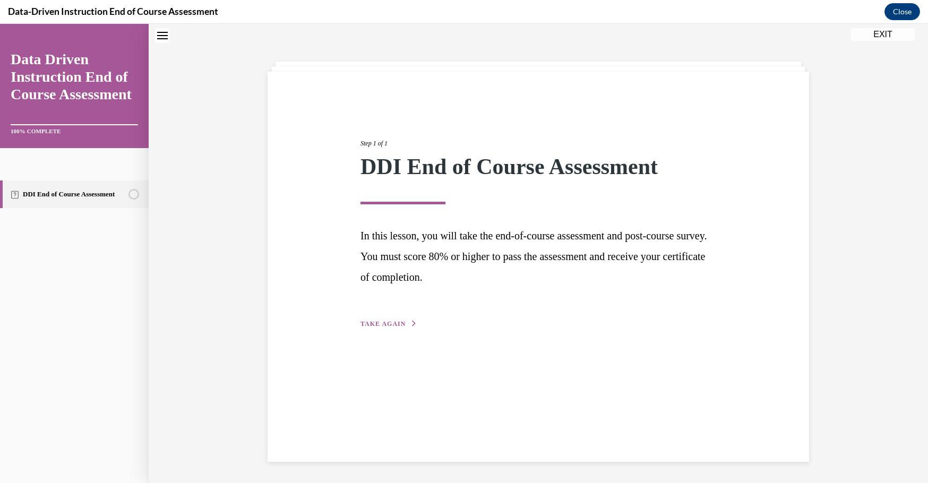
click at [384, 317] on div "Step 1 of 1 DDI End of Course Assessment In this lesson, you will take the end-…" at bounding box center [538, 221] width 372 height 215
click at [385, 320] on button "TAKE AGAIN" at bounding box center [388, 324] width 57 height 10
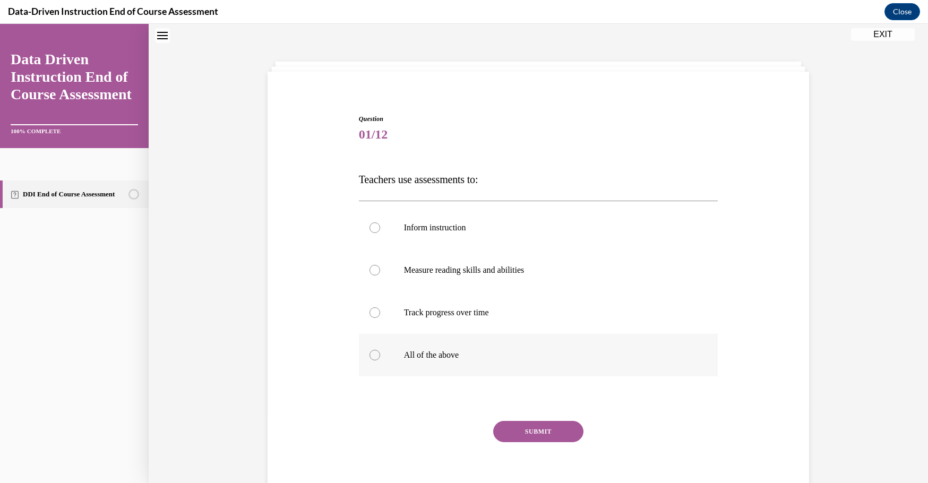
click at [460, 353] on p "All of the above" at bounding box center [548, 355] width 288 height 11
click at [380, 353] on input "All of the above" at bounding box center [374, 355] width 11 height 11
radio input "true"
click at [536, 432] on button "SUBMIT" at bounding box center [538, 431] width 90 height 21
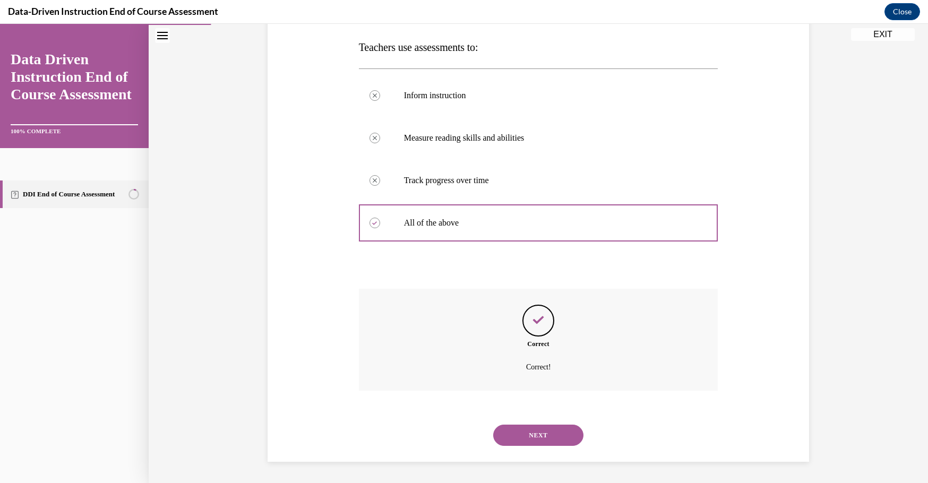
click at [536, 432] on button "NEXT" at bounding box center [538, 435] width 90 height 21
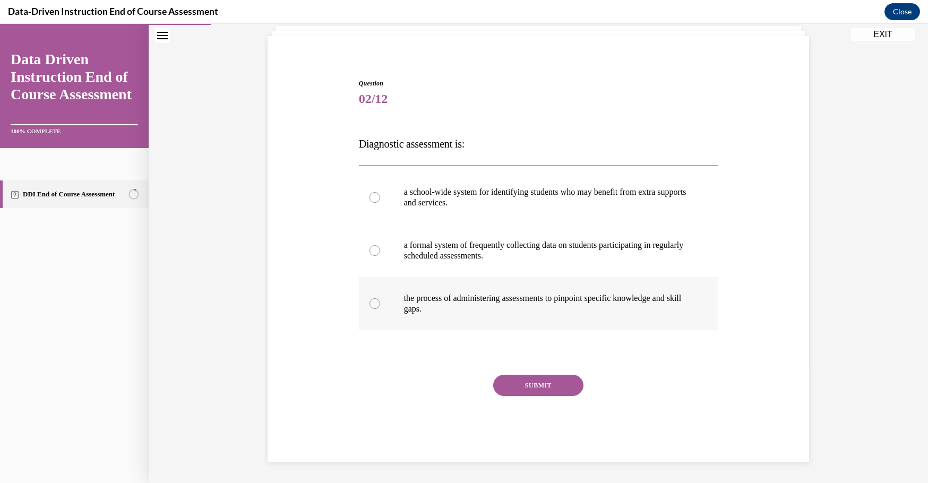
click at [484, 301] on p "the process of administering assessments to pinpoint specific knowledge and ski…" at bounding box center [548, 303] width 288 height 21
click at [380, 301] on input "the process of administering assessments to pinpoint specific knowledge and ski…" at bounding box center [374, 303] width 11 height 11
radio input "true"
click at [511, 382] on button "SUBMIT" at bounding box center [538, 385] width 90 height 21
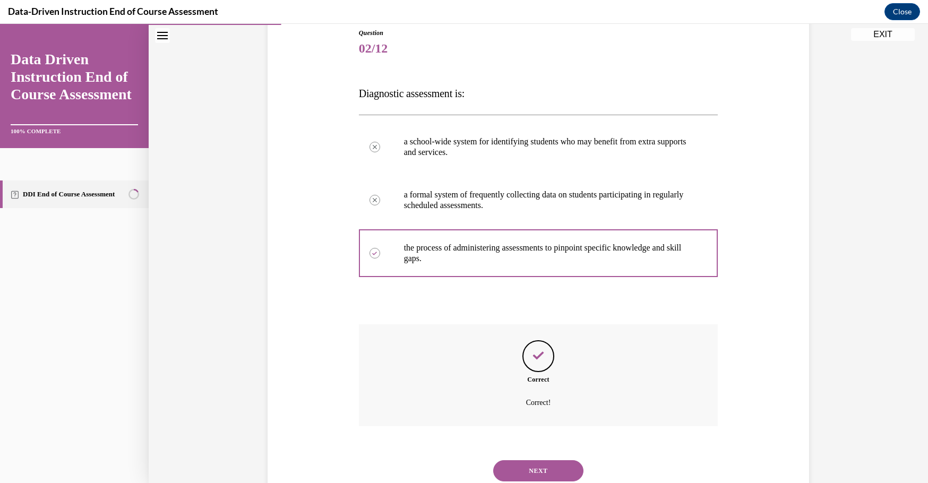
scroll to position [155, 0]
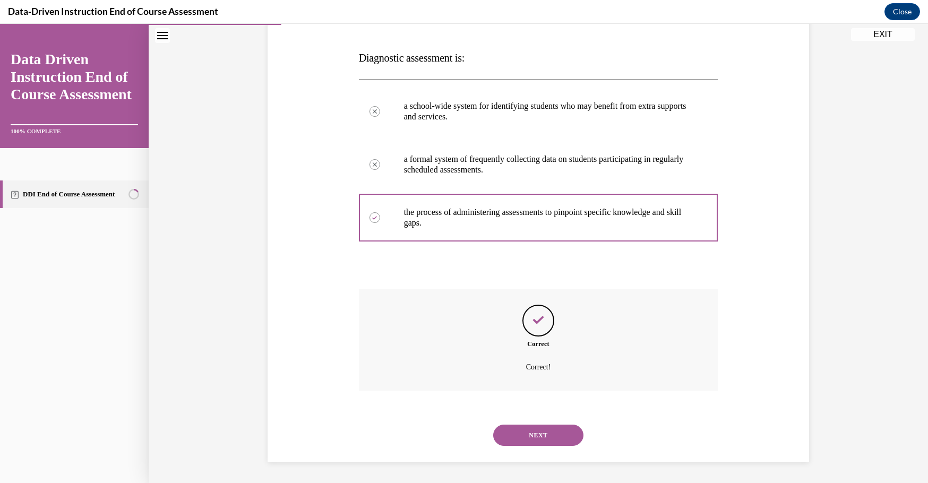
click at [533, 439] on button "NEXT" at bounding box center [538, 435] width 90 height 21
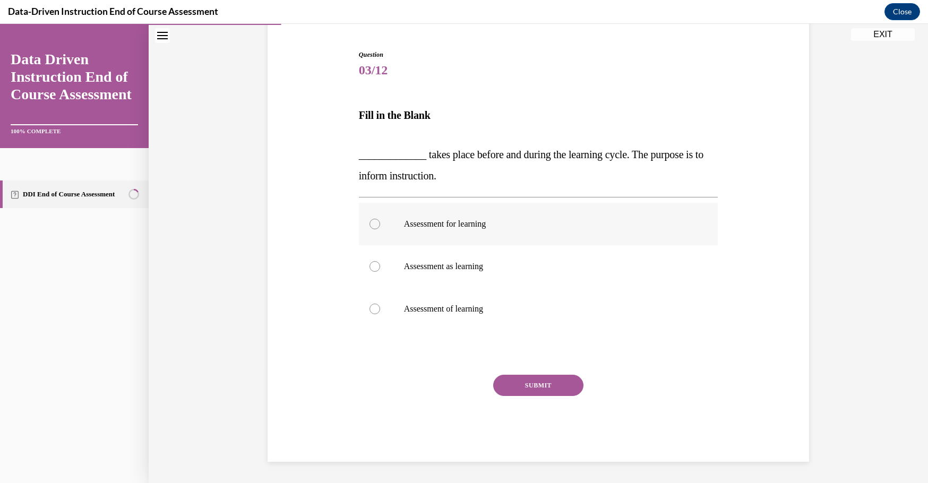
click at [471, 225] on p "Assessment for learning" at bounding box center [548, 224] width 288 height 11
click at [380, 225] on input "Assessment for learning" at bounding box center [374, 224] width 11 height 11
radio input "true"
click at [548, 380] on button "SUBMIT" at bounding box center [538, 385] width 90 height 21
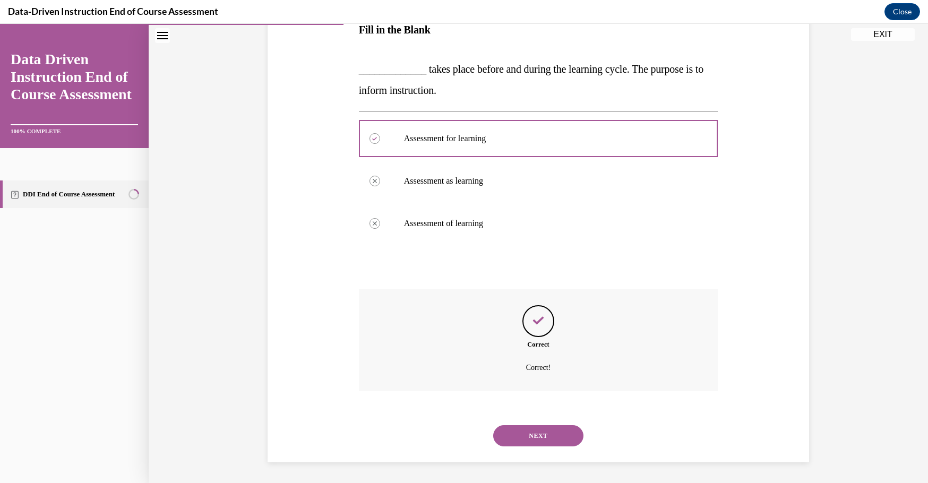
scroll to position [184, 0]
click at [547, 434] on button "NEXT" at bounding box center [538, 435] width 90 height 21
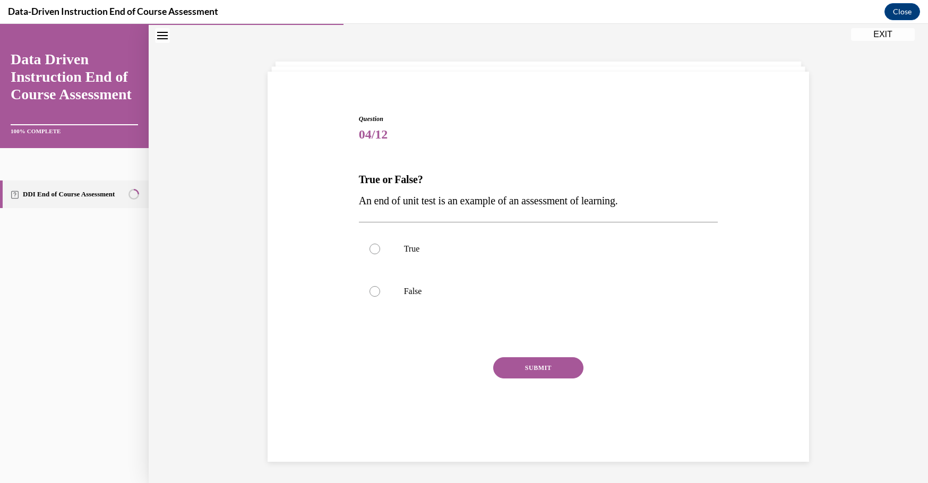
scroll to position [33, 0]
click at [396, 249] on label "True" at bounding box center [538, 249] width 359 height 42
click at [380, 249] on input "True" at bounding box center [374, 249] width 11 height 11
radio input "true"
click at [547, 370] on button "SUBMIT" at bounding box center [538, 367] width 90 height 21
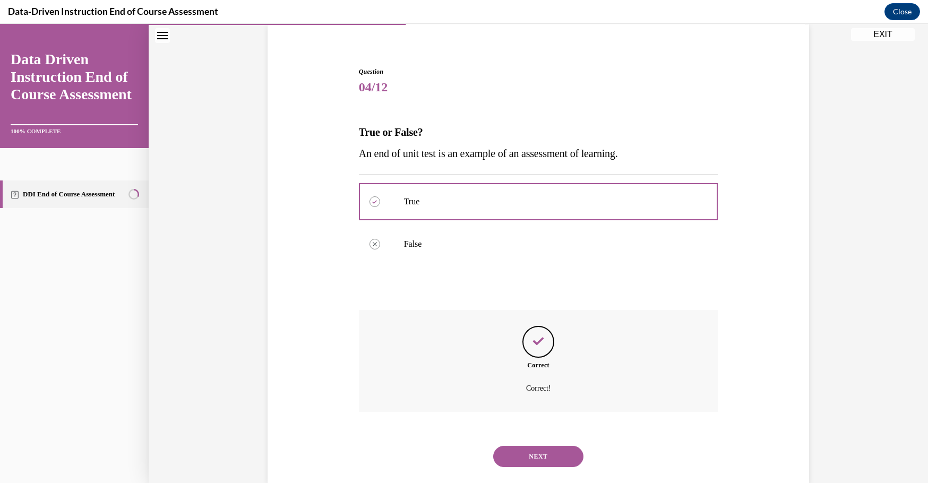
scroll to position [102, 0]
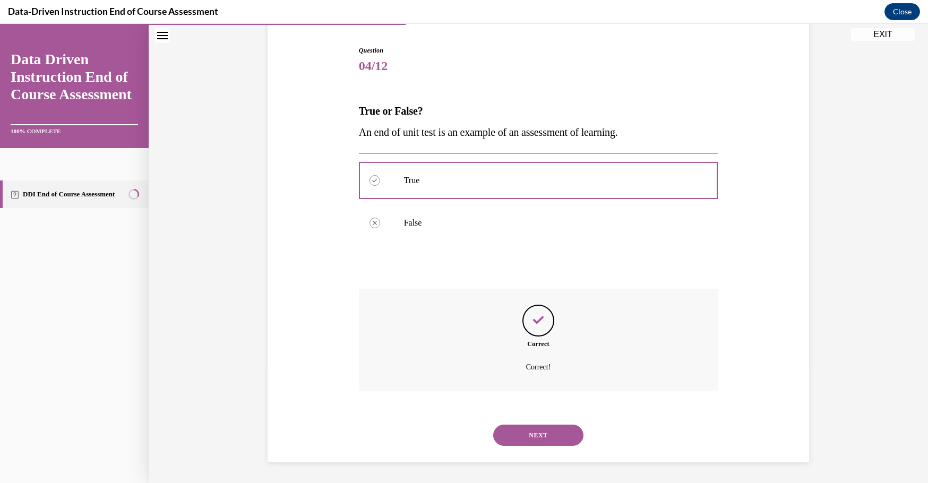
click at [551, 438] on button "NEXT" at bounding box center [538, 435] width 90 height 21
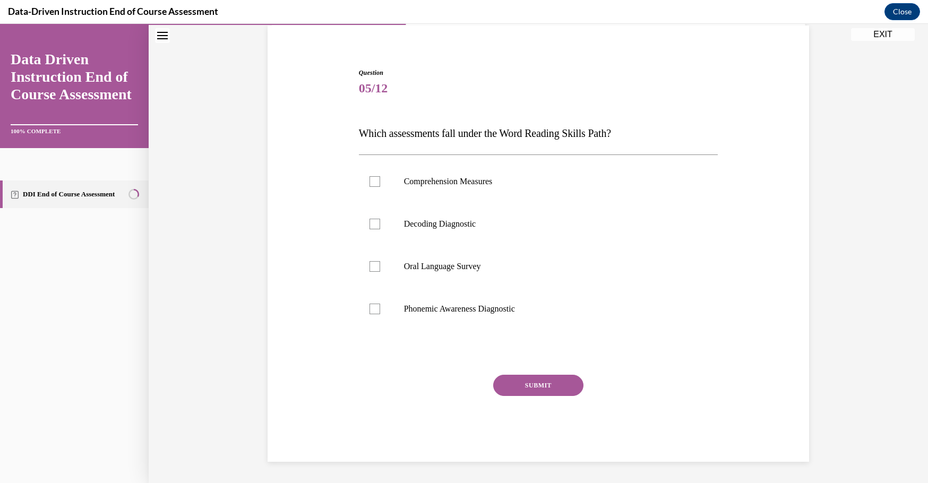
scroll to position [33, 0]
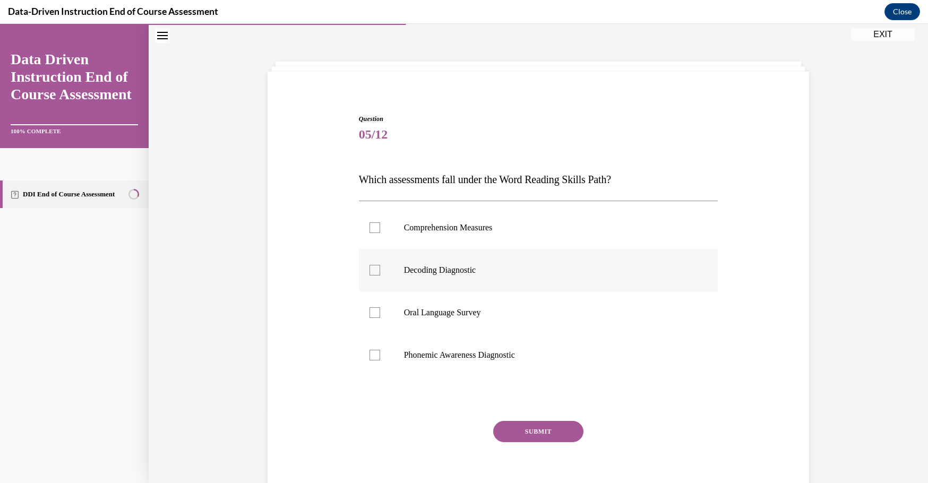
click at [462, 271] on p "Decoding Diagnostic" at bounding box center [548, 270] width 288 height 11
click at [380, 271] on input "Decoding Diagnostic" at bounding box center [374, 270] width 11 height 11
checkbox input "true"
click at [454, 357] on p "Phonemic Awareness Diagnostic" at bounding box center [548, 355] width 288 height 11
click at [380, 357] on input "Phonemic Awareness Diagnostic" at bounding box center [374, 355] width 11 height 11
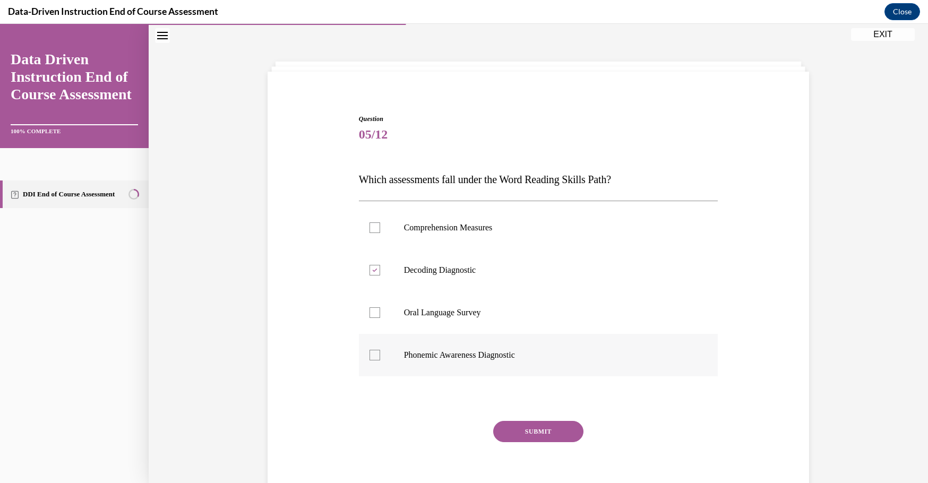
checkbox input "true"
click at [524, 431] on button "SUBMIT" at bounding box center [538, 431] width 90 height 21
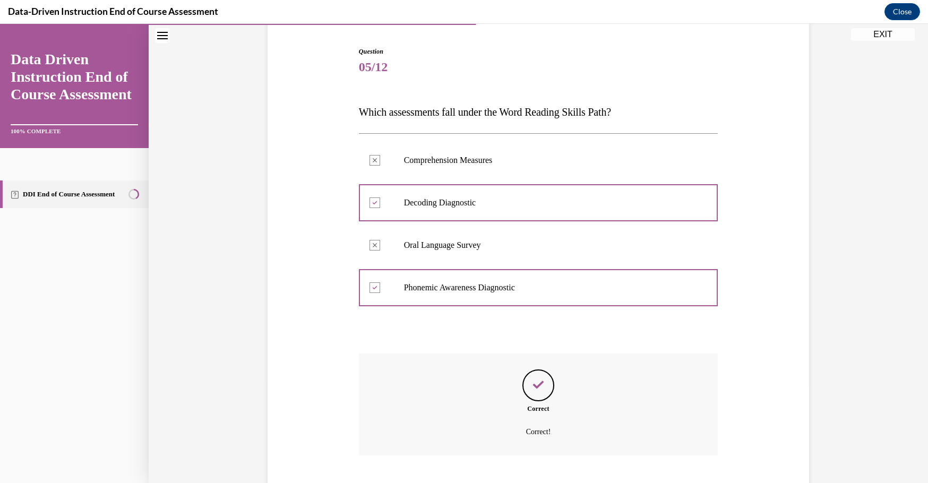
scroll to position [166, 0]
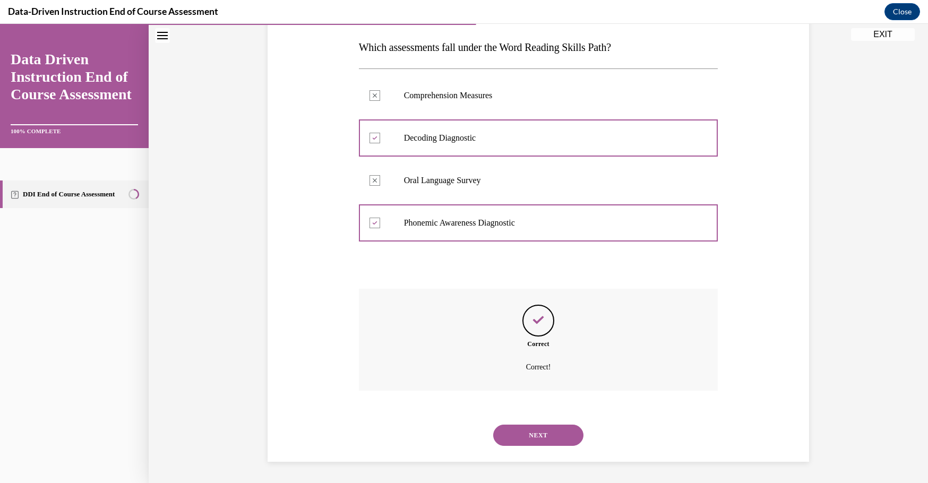
click at [531, 438] on button "NEXT" at bounding box center [538, 435] width 90 height 21
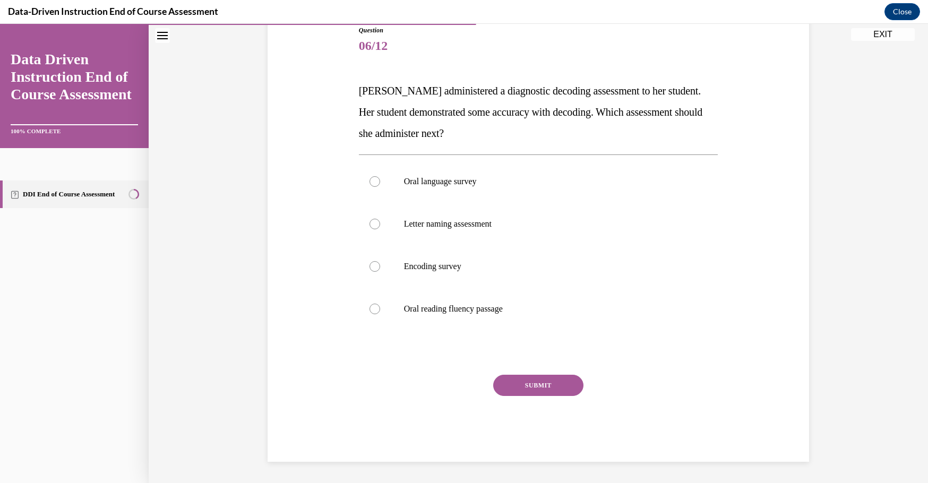
scroll to position [118, 0]
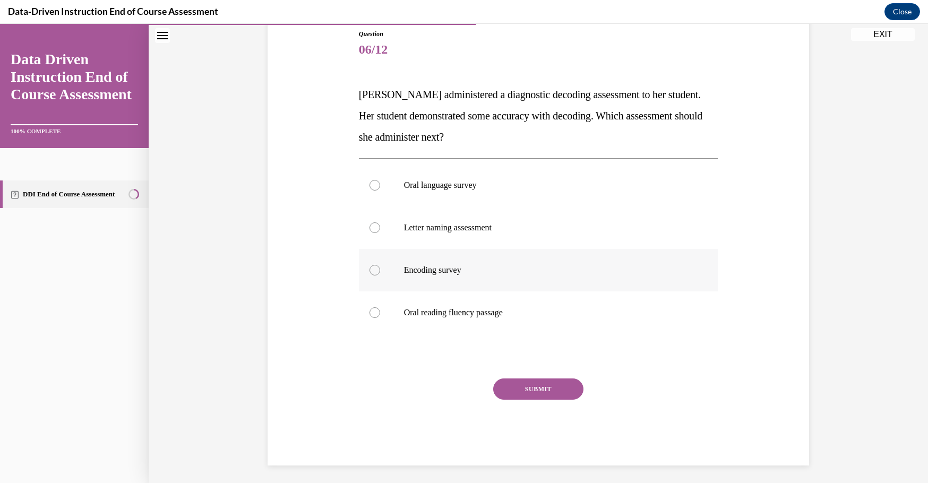
click at [454, 275] on label "Encoding survey" at bounding box center [538, 270] width 359 height 42
click at [380, 275] on input "Encoding survey" at bounding box center [374, 270] width 11 height 11
radio input "true"
click at [536, 390] on button "SUBMIT" at bounding box center [538, 388] width 90 height 21
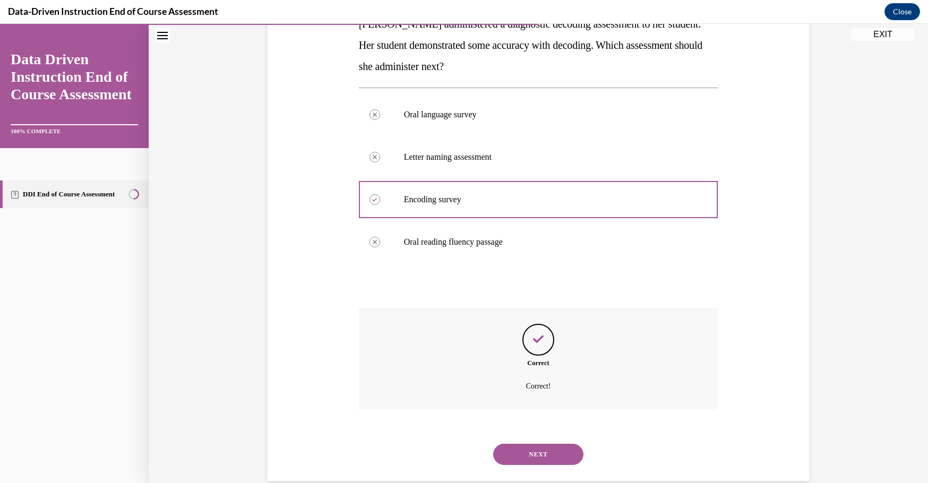
scroll to position [208, 0]
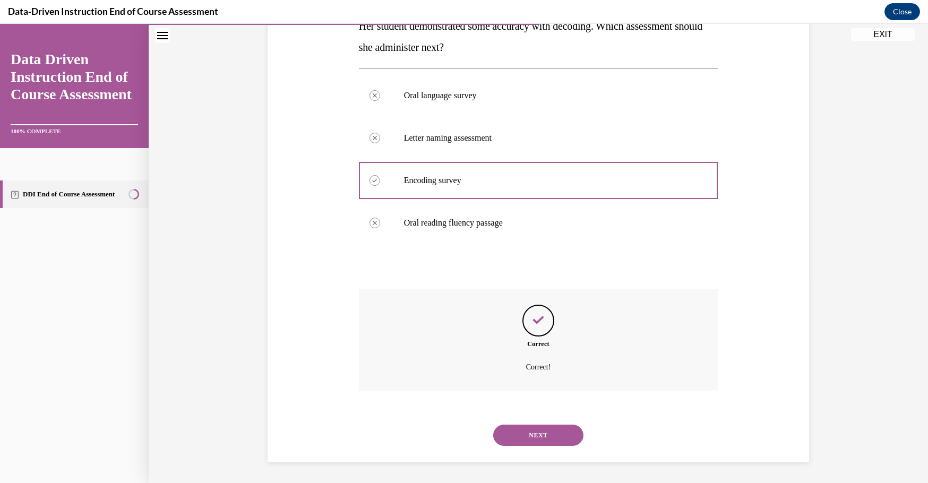
click at [549, 437] on button "NEXT" at bounding box center [538, 435] width 90 height 21
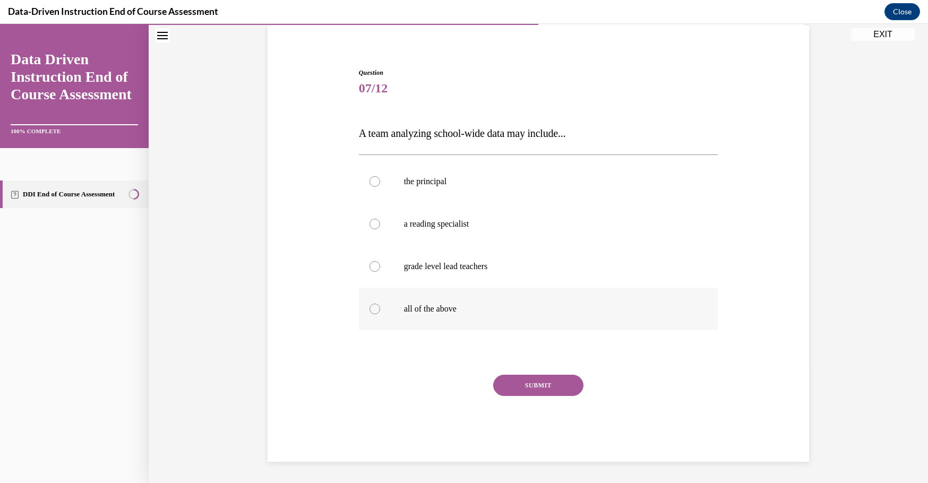
click at [429, 312] on p "all of the above" at bounding box center [548, 309] width 288 height 11
click at [380, 312] on input "all of the above" at bounding box center [374, 309] width 11 height 11
radio input "true"
click at [539, 383] on button "SUBMIT" at bounding box center [538, 385] width 90 height 21
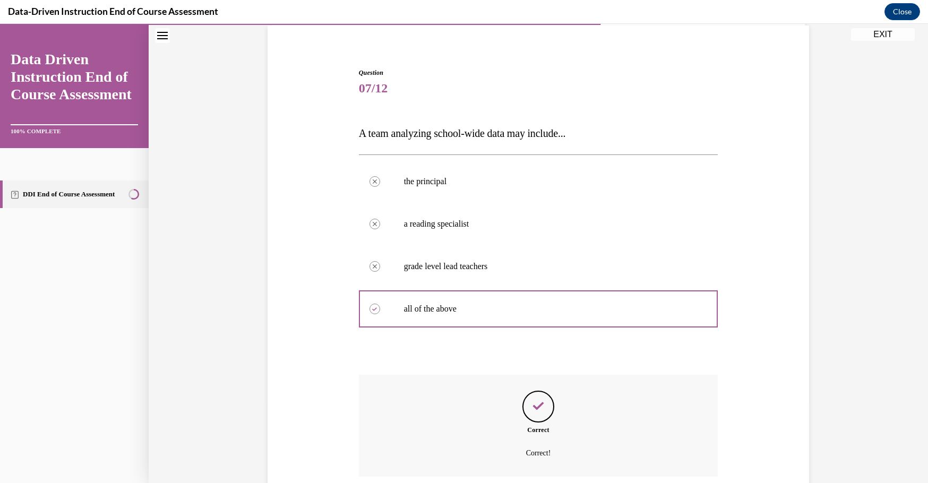
scroll to position [166, 0]
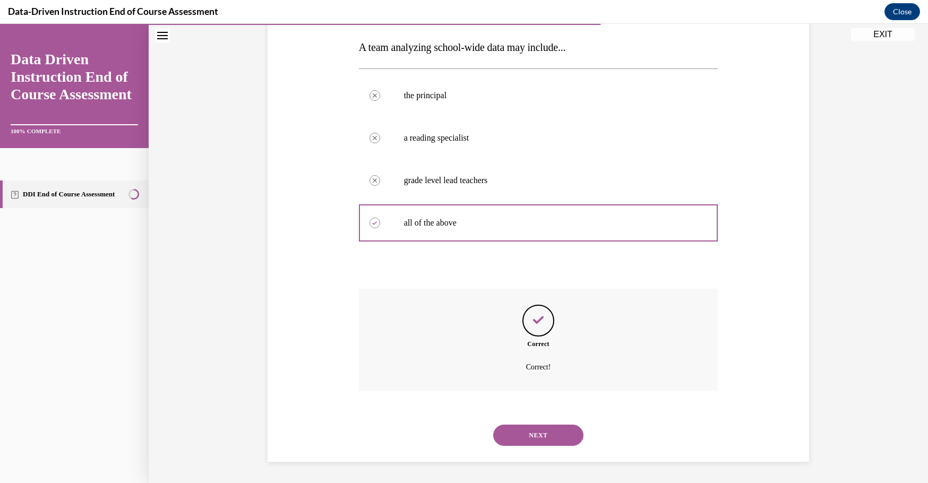
click at [558, 436] on button "NEXT" at bounding box center [538, 435] width 90 height 21
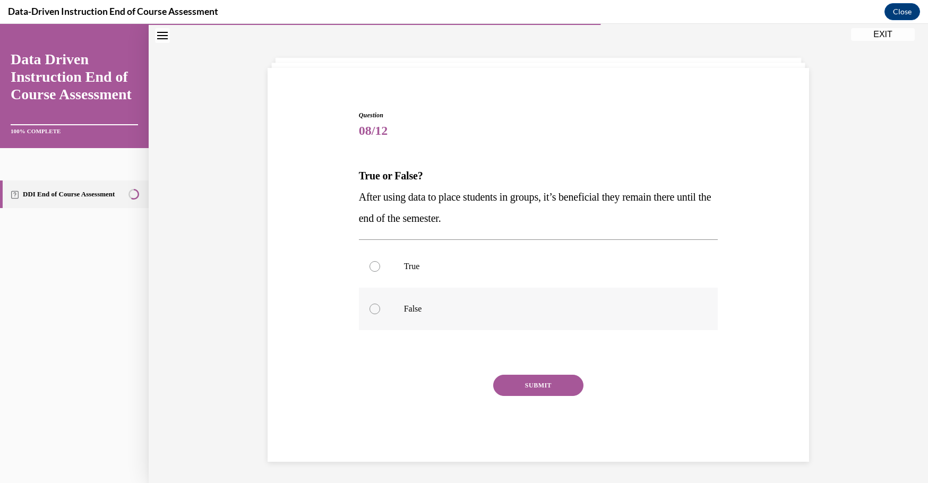
click at [407, 305] on p "False" at bounding box center [548, 309] width 288 height 11
click at [380, 305] on input "False" at bounding box center [374, 309] width 11 height 11
radio input "true"
click at [521, 387] on button "SUBMIT" at bounding box center [538, 385] width 90 height 21
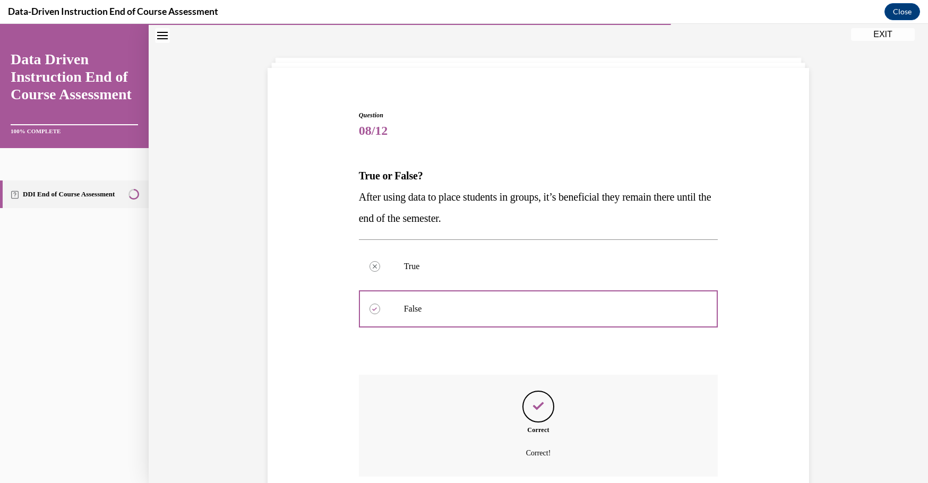
scroll to position [123, 0]
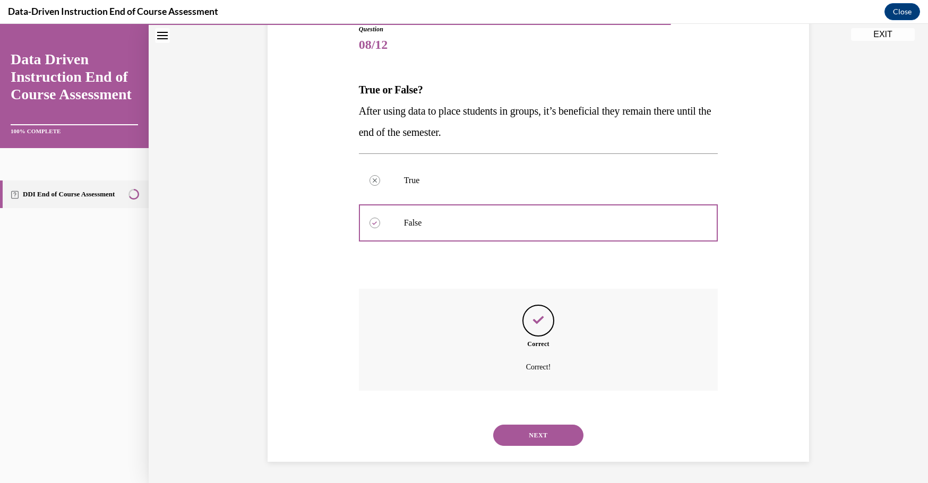
click at [544, 446] on div "NEXT" at bounding box center [538, 435] width 359 height 42
click at [541, 435] on button "NEXT" at bounding box center [538, 435] width 90 height 21
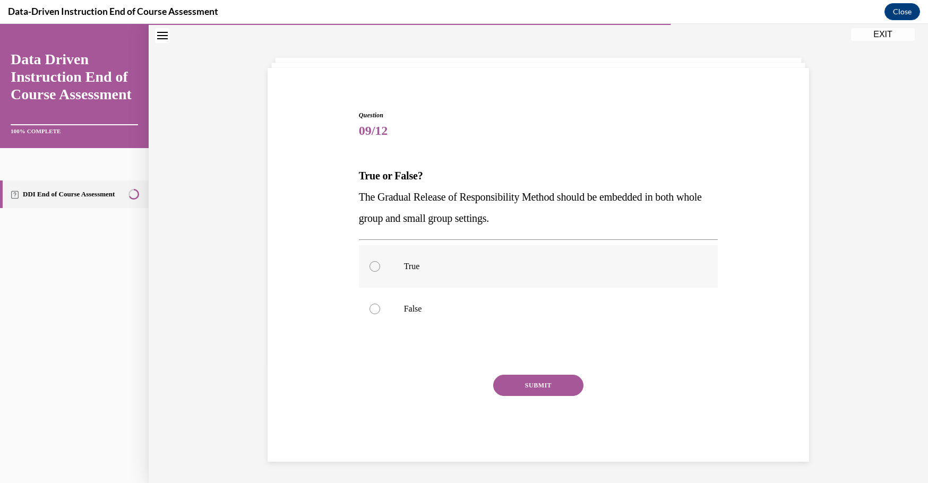
click at [410, 258] on label "True" at bounding box center [538, 266] width 359 height 42
click at [380, 261] on input "True" at bounding box center [374, 266] width 11 height 11
radio input "true"
click at [518, 387] on button "SUBMIT" at bounding box center [538, 385] width 90 height 21
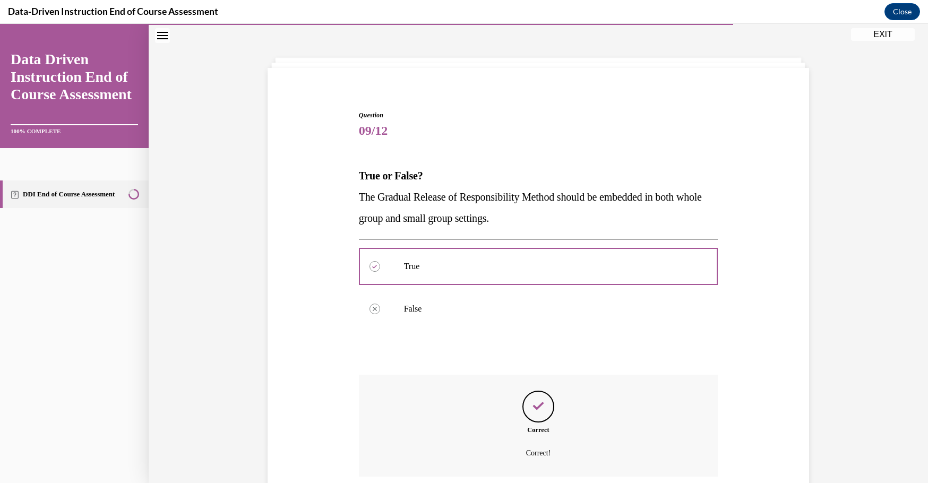
scroll to position [123, 0]
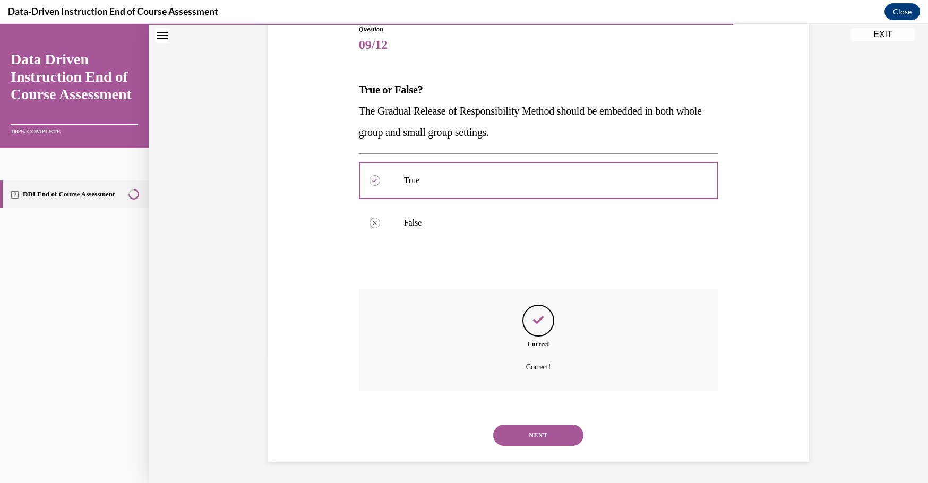
click at [528, 436] on button "NEXT" at bounding box center [538, 435] width 90 height 21
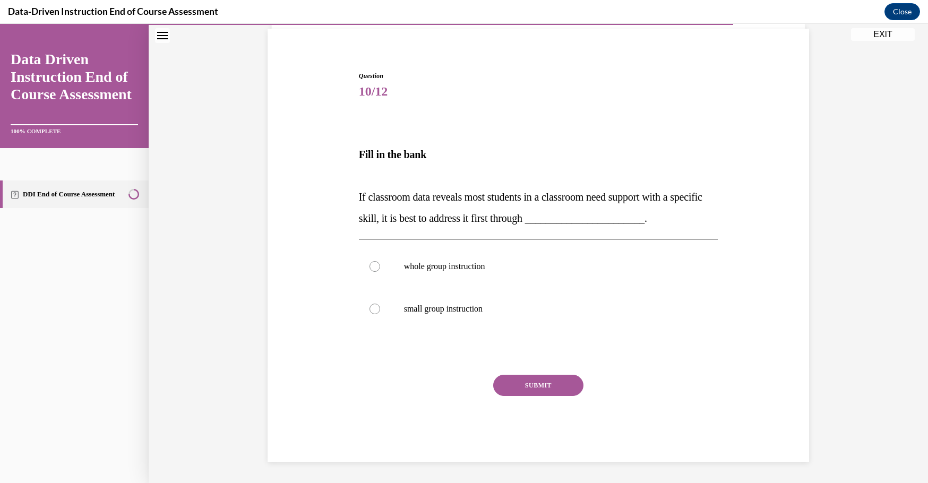
scroll to position [76, 0]
click at [438, 266] on p "whole group instruction" at bounding box center [548, 266] width 288 height 11
click at [380, 266] on input "whole group instruction" at bounding box center [374, 266] width 11 height 11
radio input "true"
click at [541, 390] on button "SUBMIT" at bounding box center [538, 385] width 90 height 21
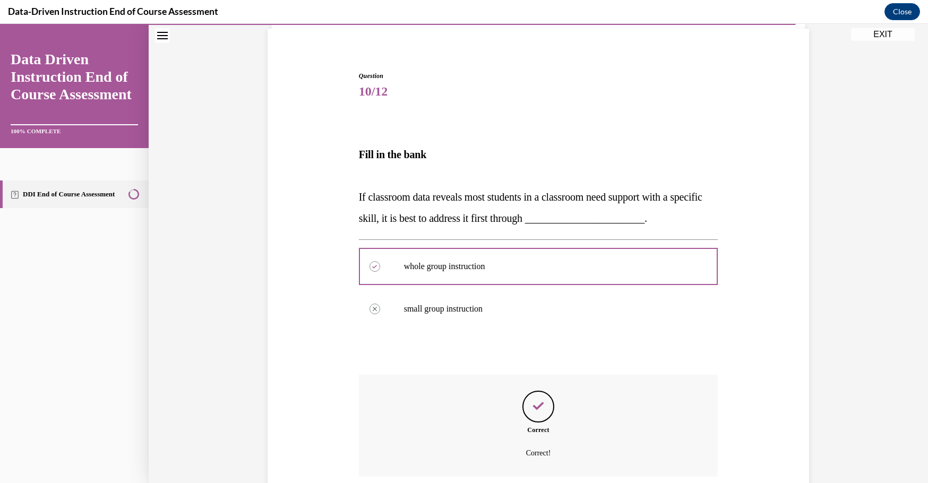
scroll to position [162, 0]
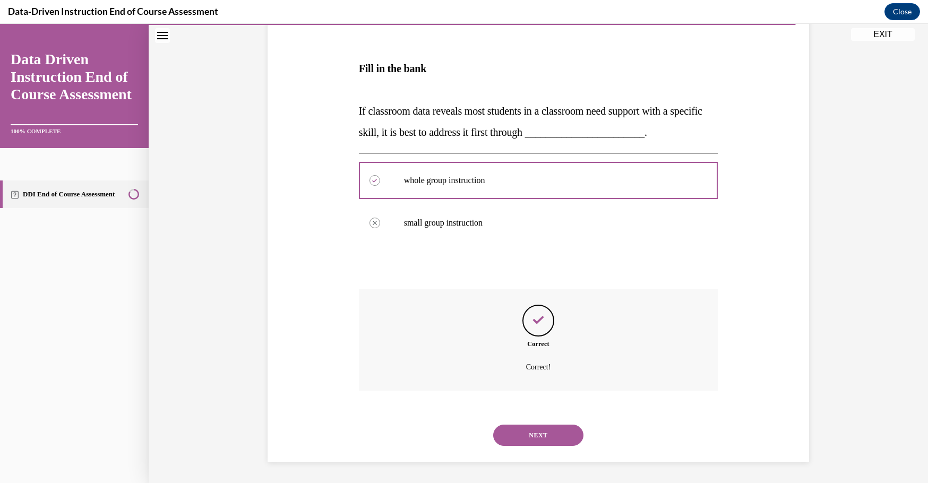
click at [538, 441] on button "NEXT" at bounding box center [538, 435] width 90 height 21
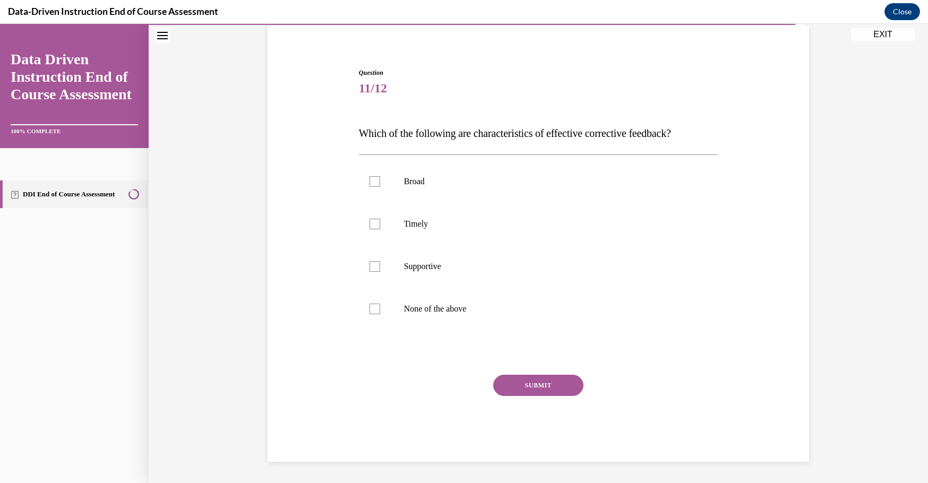
scroll to position [80, 0]
click at [390, 225] on label "Timely" at bounding box center [538, 224] width 359 height 42
click at [380, 225] on input "Timely" at bounding box center [374, 224] width 11 height 11
checkbox input "true"
click at [411, 254] on label "Supportive" at bounding box center [538, 266] width 359 height 42
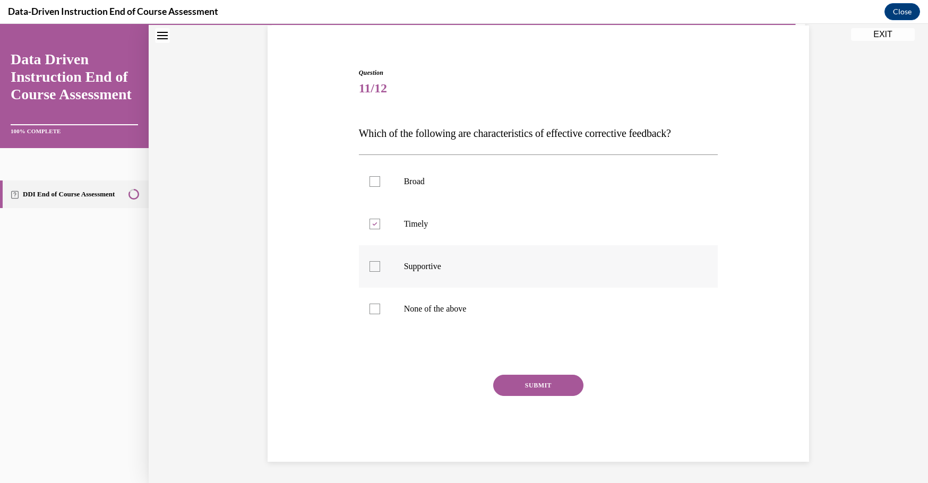
click at [380, 261] on input "Supportive" at bounding box center [374, 266] width 11 height 11
checkbox input "true"
click at [515, 383] on button "SUBMIT" at bounding box center [538, 385] width 90 height 21
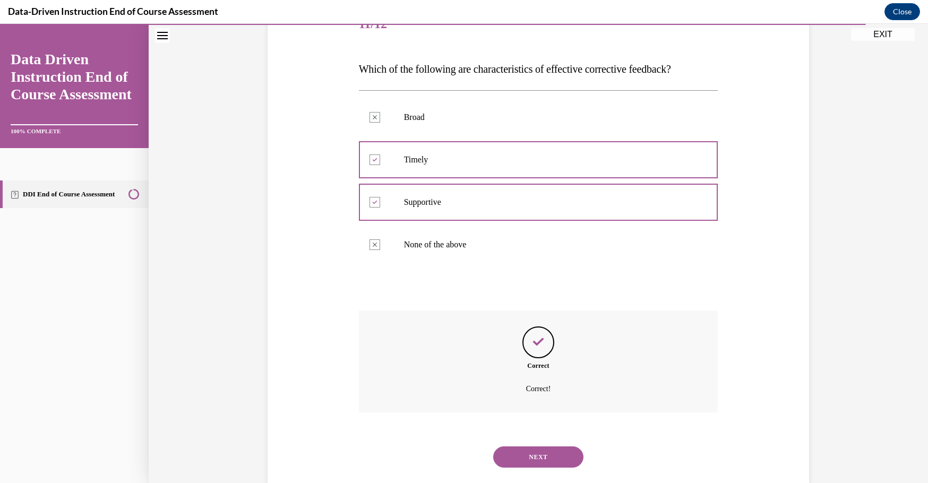
scroll to position [166, 0]
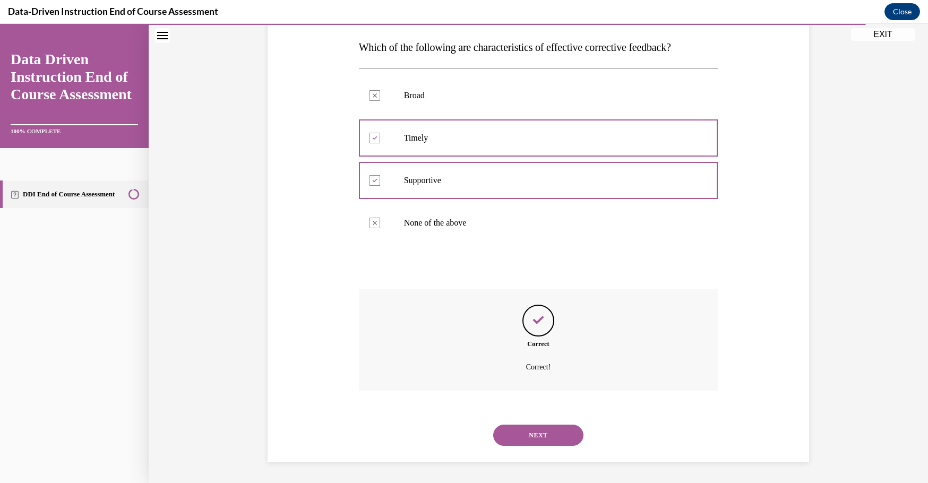
click at [555, 439] on button "NEXT" at bounding box center [538, 435] width 90 height 21
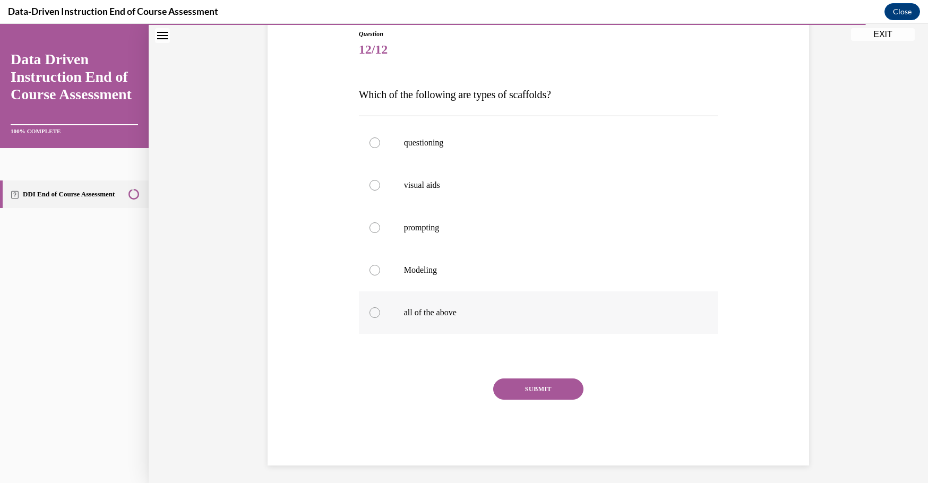
click at [449, 317] on p "all of the above" at bounding box center [548, 312] width 288 height 11
click at [380, 317] on input "all of the above" at bounding box center [374, 312] width 11 height 11
radio input "true"
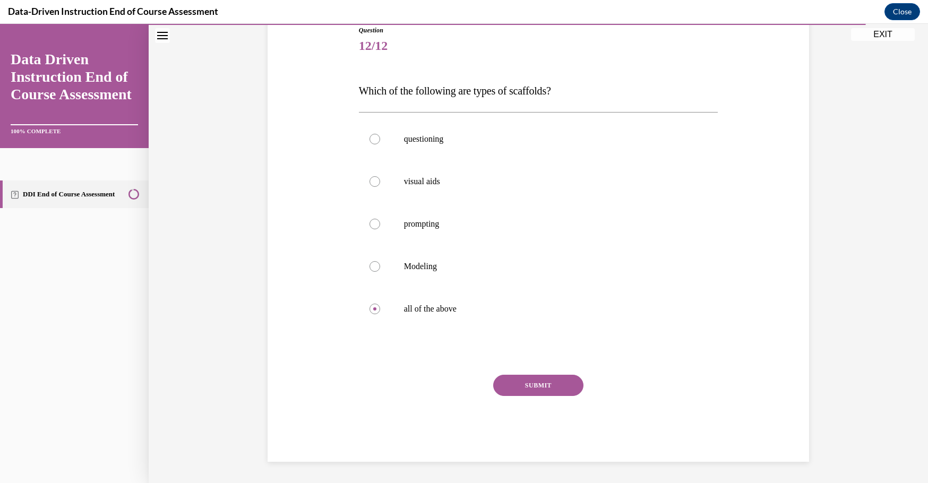
click at [531, 386] on button "SUBMIT" at bounding box center [538, 385] width 90 height 21
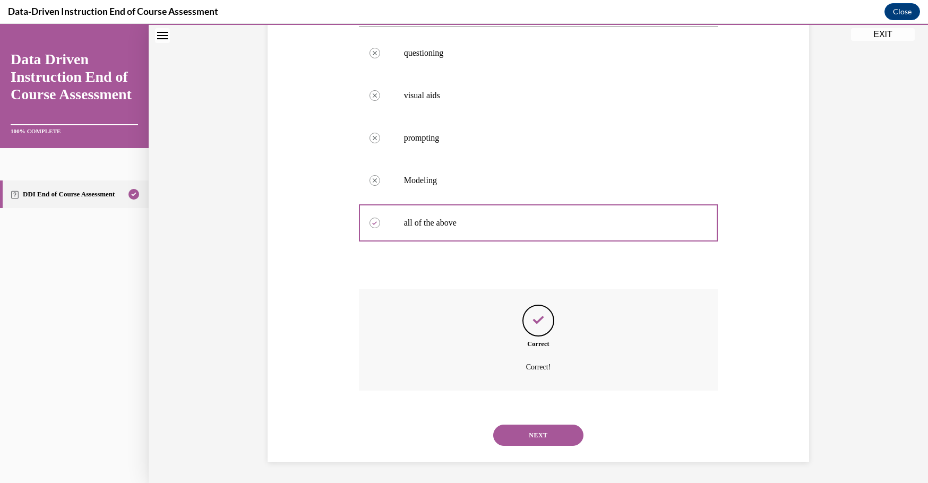
click at [545, 444] on button "NEXT" at bounding box center [538, 435] width 90 height 21
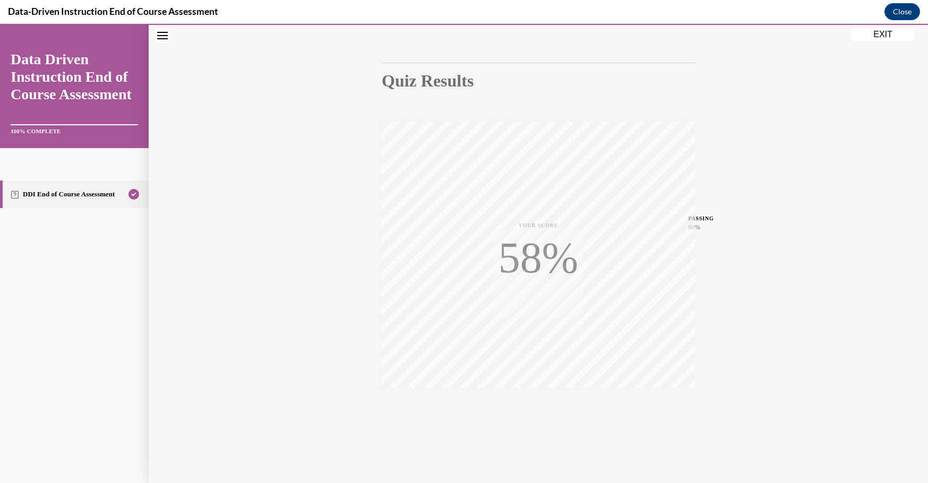
scroll to position [85, 0]
